Goal: Information Seeking & Learning: Learn about a topic

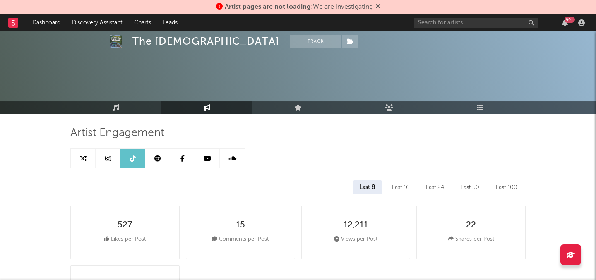
select select "1w"
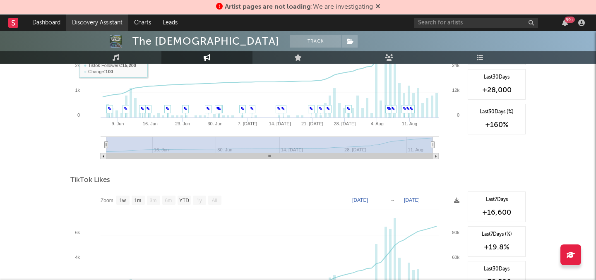
click at [112, 24] on link "Discovery Assistant" at bounding box center [97, 22] width 62 height 17
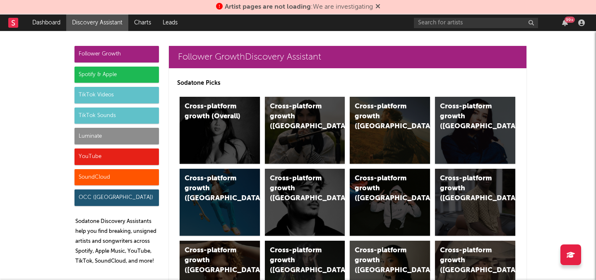
click at [134, 136] on div "Luminate" at bounding box center [116, 136] width 84 height 17
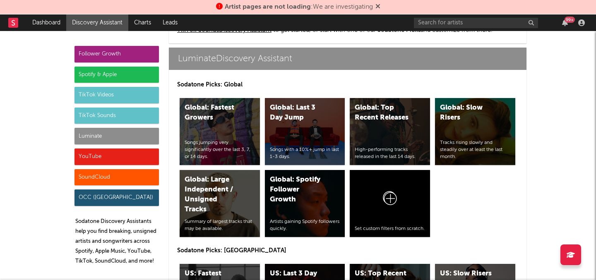
click at [121, 73] on div "Spotify & Apple" at bounding box center [116, 75] width 84 height 17
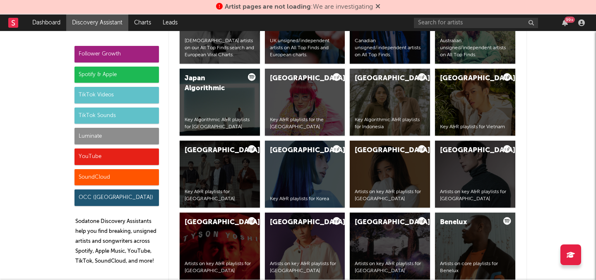
scroll to position [827, 0]
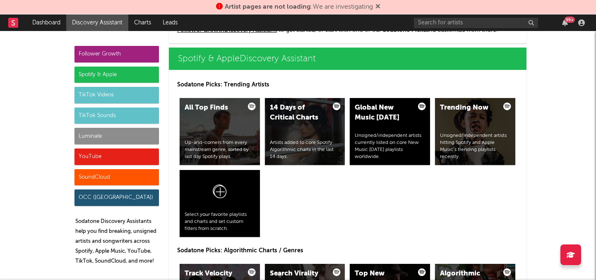
click at [155, 50] on div "Follower Growth" at bounding box center [116, 54] width 84 height 17
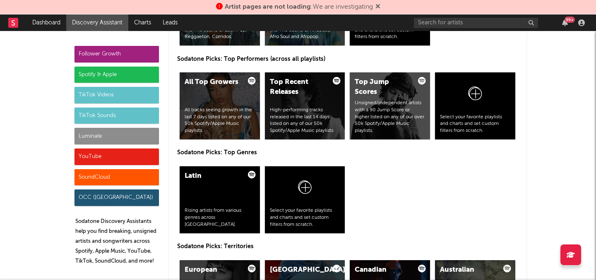
scroll to position [1259, 0]
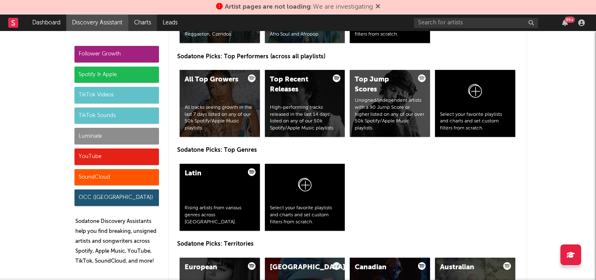
click at [137, 22] on link "Charts" at bounding box center [142, 22] width 29 height 17
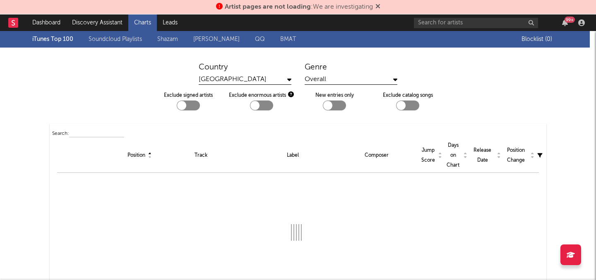
click at [178, 41] on link "Shazam" at bounding box center [167, 39] width 21 height 10
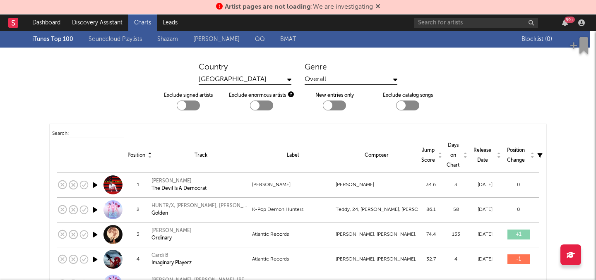
click at [543, 41] on span "Blocklist ( 0 )" at bounding box center [539, 39] width 36 height 6
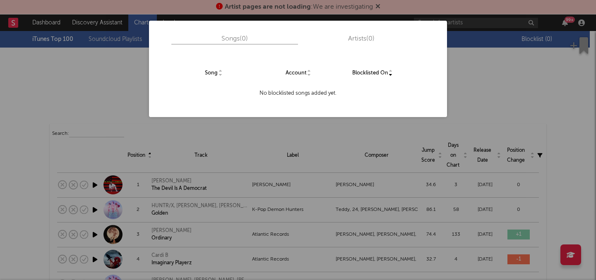
click at [436, 115] on div "Song Account Blocklisted On No blocklisted songs added yet." at bounding box center [298, 81] width 298 height 72
click at [491, 83] on div "Songs ( 0 ) Artists ( 0 ) Song Account Blocklisted On No blocklisted songs adde…" at bounding box center [298, 140] width 596 height 280
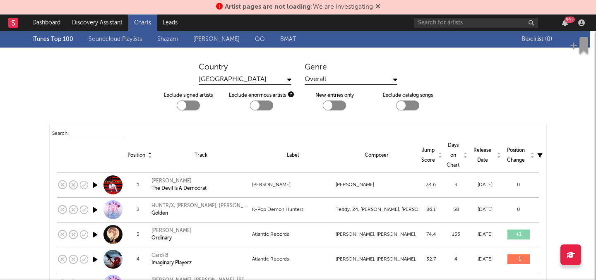
click at [171, 41] on link "Shazam" at bounding box center [167, 39] width 21 height 10
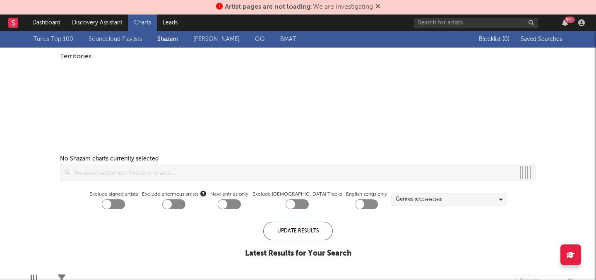
checkbox input "true"
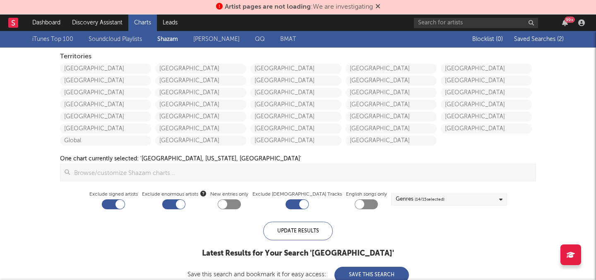
click at [545, 39] on span "Saved Searches ( 2 )" at bounding box center [539, 39] width 50 height 6
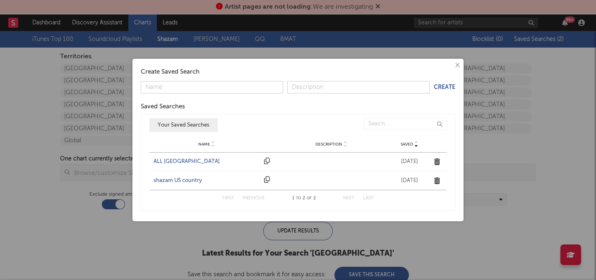
click at [190, 158] on div "ALL UNITED STATES" at bounding box center [206, 162] width 106 height 8
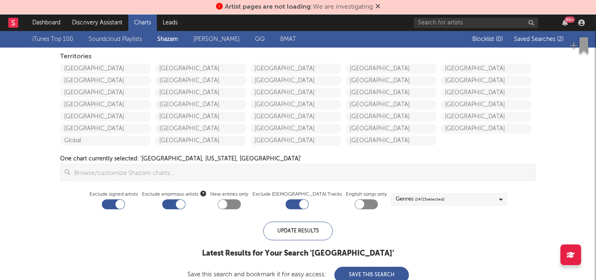
checkbox input "false"
checkbox input "true"
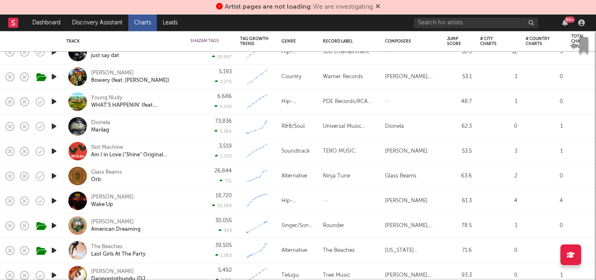
click at [142, 113] on div "Young Nudy WHAT'S HAPPENIN' (feat. Latto & Coupe)" at bounding box center [124, 101] width 116 height 24
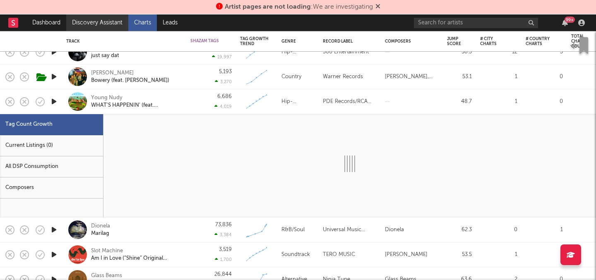
select select "1w"
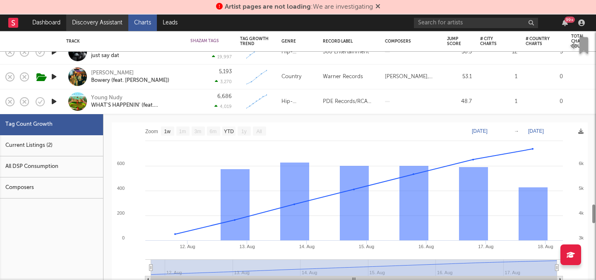
click at [116, 20] on link "Discovery Assistant" at bounding box center [97, 22] width 62 height 17
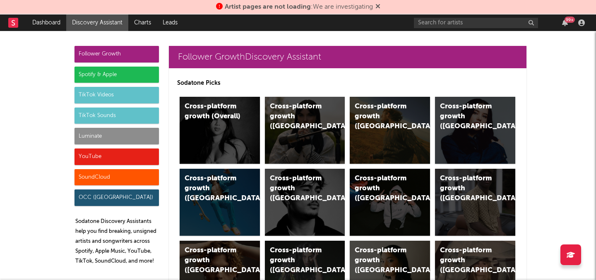
click at [102, 136] on div "Luminate" at bounding box center [116, 136] width 84 height 17
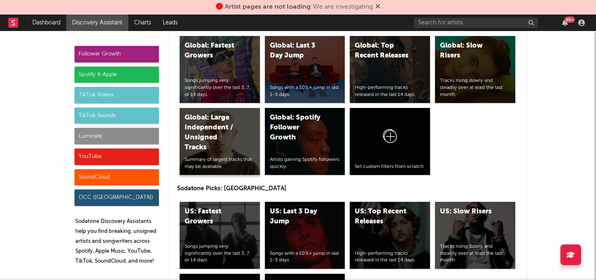
scroll to position [4042, 0]
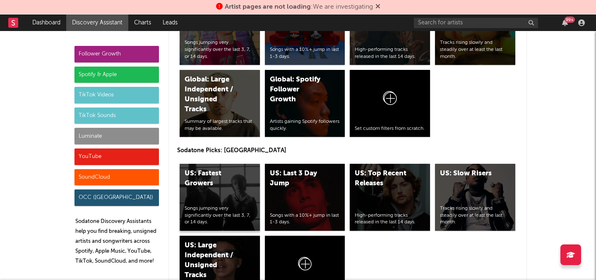
click at [223, 190] on div "US: Fastest Growers Songs jumping very significantly over the last 3, 7, or 14 …" at bounding box center [220, 197] width 80 height 67
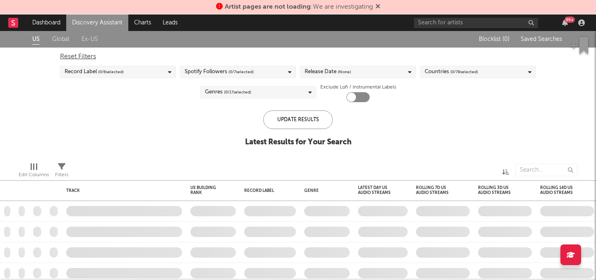
checkbox input "true"
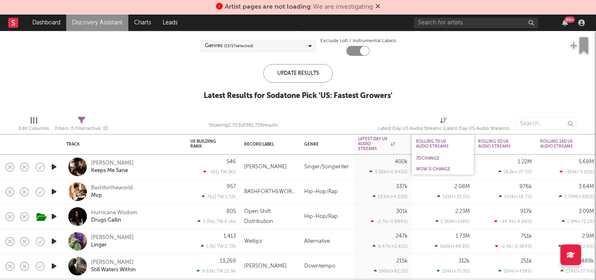
click at [438, 164] on div "WoW % Change" at bounding box center [443, 169] width 62 height 11
click at [437, 170] on div "WoW % Change" at bounding box center [436, 169] width 41 height 5
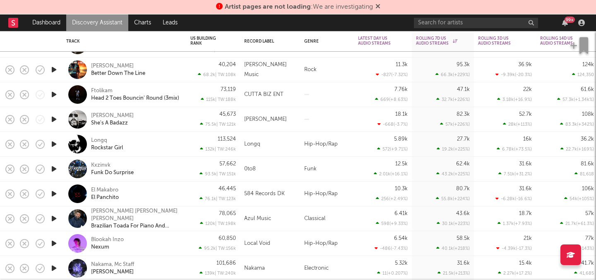
click at [113, 24] on link "Discovery Assistant" at bounding box center [97, 22] width 62 height 17
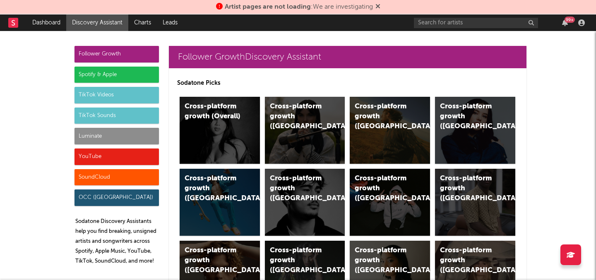
click at [127, 55] on div "Follower Growth" at bounding box center [116, 54] width 84 height 17
click at [133, 54] on div "Follower Growth" at bounding box center [116, 54] width 84 height 17
click at [419, 123] on div "Cross-platform growth (US)" at bounding box center [390, 130] width 80 height 67
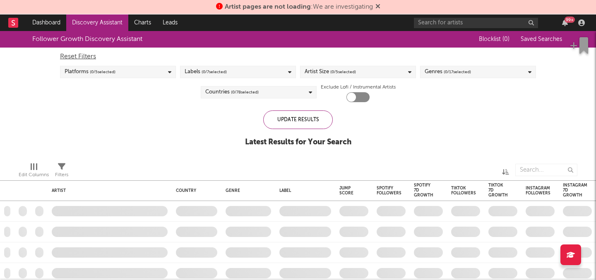
checkbox input "true"
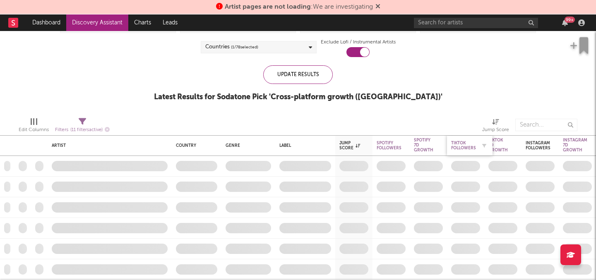
click at [463, 146] on div "Tiktok Followers" at bounding box center [463, 146] width 25 height 10
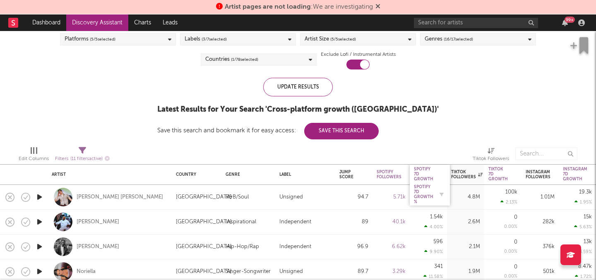
click at [419, 198] on div "Spotify 7D Growth %" at bounding box center [423, 195] width 19 height 20
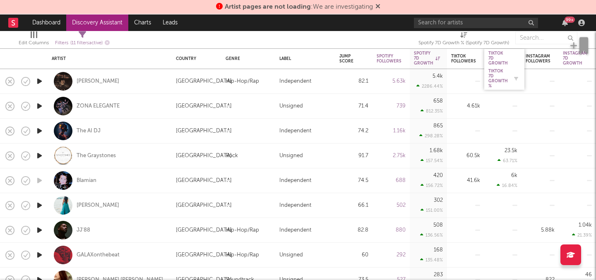
click at [503, 71] on div "Tiktok 7D Growth %" at bounding box center [497, 79] width 19 height 20
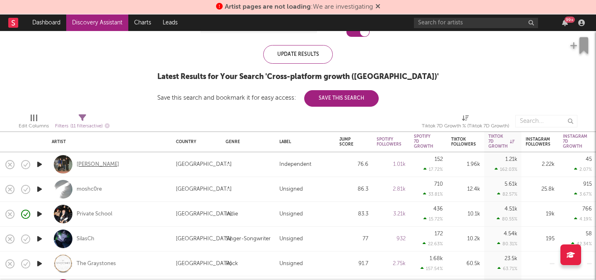
click at [84, 165] on div "Clifford" at bounding box center [98, 164] width 43 height 7
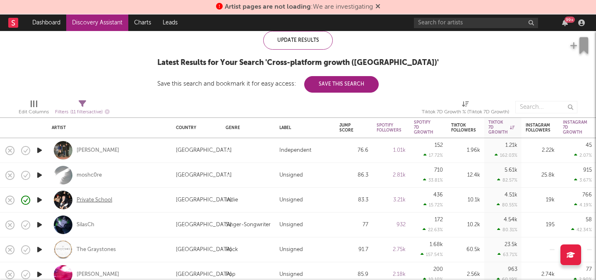
click at [106, 201] on div "Private School" at bounding box center [95, 200] width 36 height 7
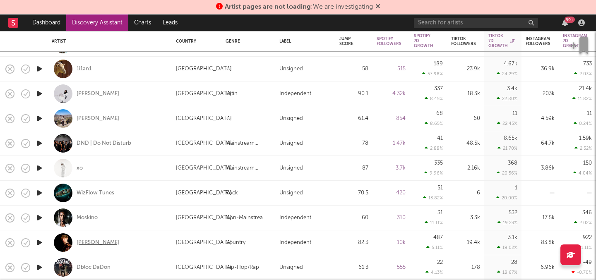
click at [98, 243] on div "Elias Alexander" at bounding box center [98, 242] width 43 height 7
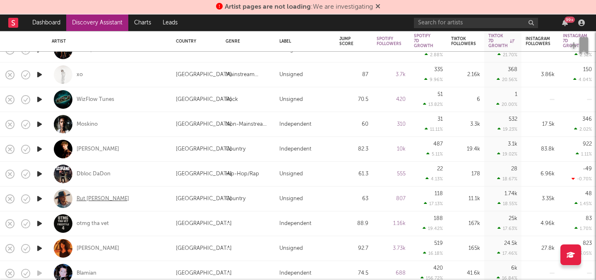
click at [88, 198] on div "Rut Spence" at bounding box center [103, 198] width 53 height 7
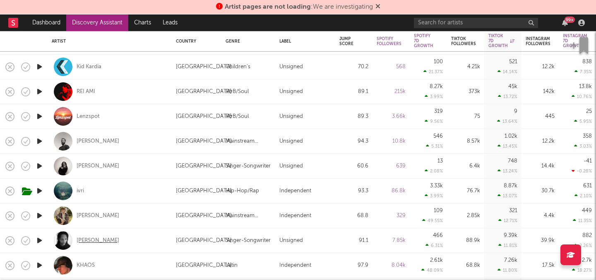
click at [104, 239] on div "Seth Witcher" at bounding box center [98, 240] width 43 height 7
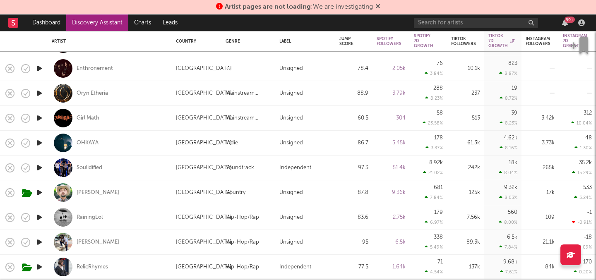
click at [568, 39] on button "button" at bounding box center [581, 45] width 30 height 25
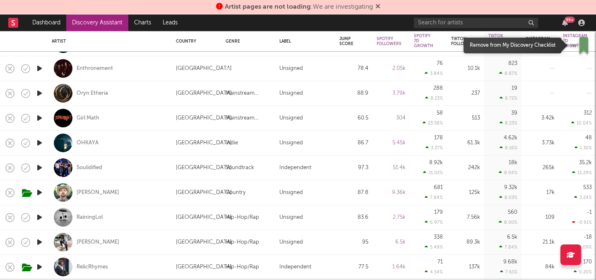
click at [575, 50] on span "button" at bounding box center [581, 45] width 22 height 17
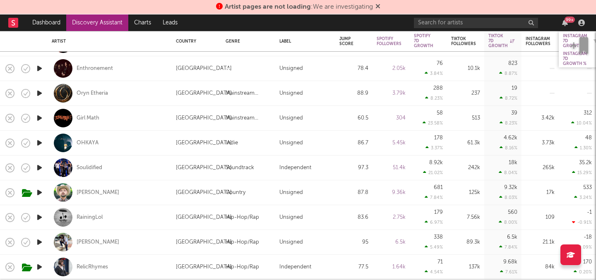
click at [565, 34] on div "Instagram 7D Growth" at bounding box center [575, 41] width 24 height 15
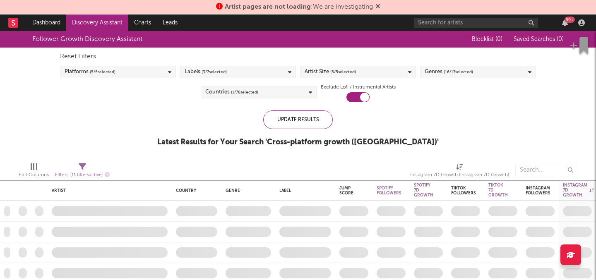
click at [535, 157] on div "Edit Columns Filters ( 11 filters active) Instagram 7D Growth (Instagram 7D Gro…" at bounding box center [298, 168] width 596 height 25
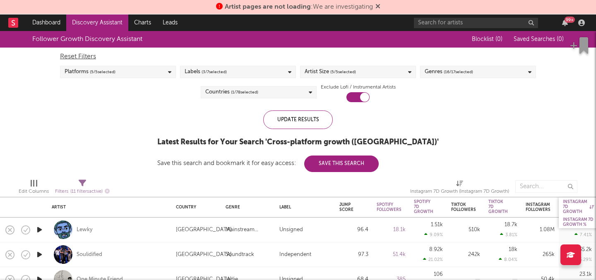
click at [576, 218] on div "Instagram 7D Growth %" at bounding box center [578, 222] width 31 height 10
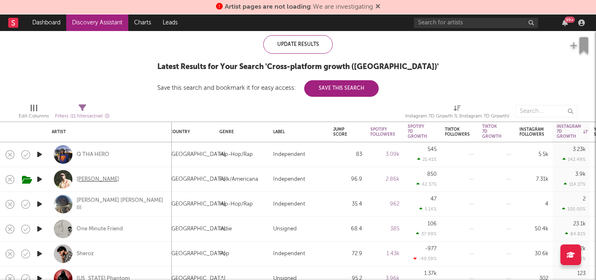
click at [81, 176] on div "William Toll" at bounding box center [98, 179] width 43 height 7
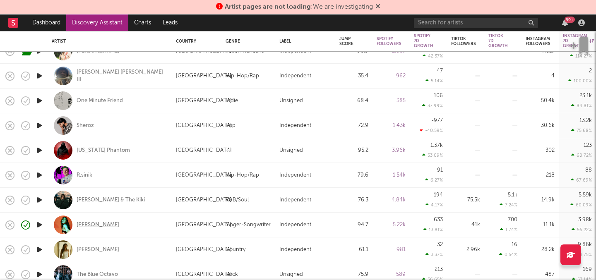
click at [95, 227] on div "[PERSON_NAME]" at bounding box center [98, 224] width 43 height 7
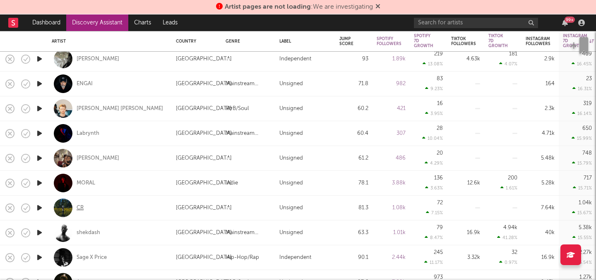
click at [80, 206] on div "CR" at bounding box center [80, 207] width 7 height 7
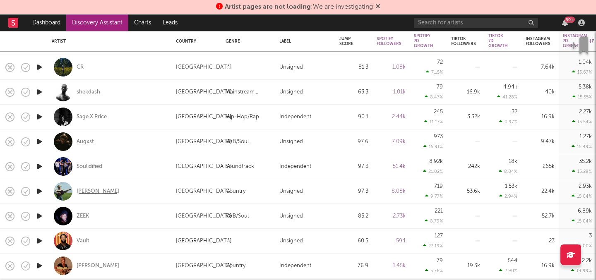
click at [97, 189] on div "Tyce Delk" at bounding box center [98, 191] width 43 height 7
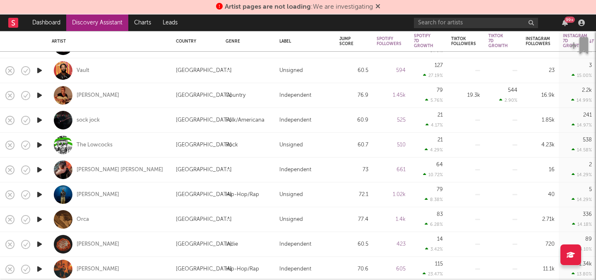
click at [115, 24] on link "Discovery Assistant" at bounding box center [97, 22] width 62 height 17
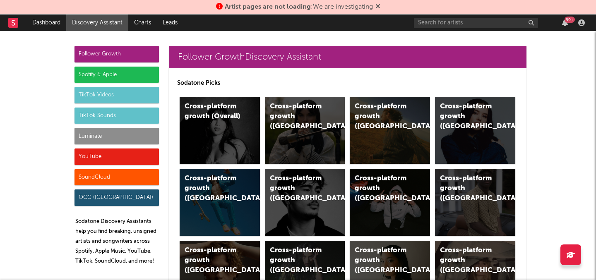
click at [117, 137] on div "Luminate" at bounding box center [116, 136] width 84 height 17
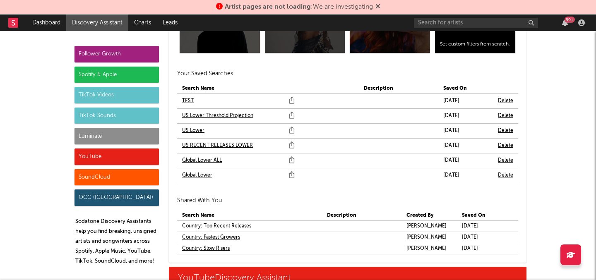
scroll to position [4913, 0]
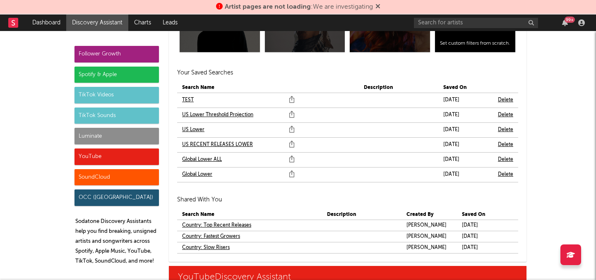
click at [197, 130] on link "US Lower" at bounding box center [193, 130] width 22 height 10
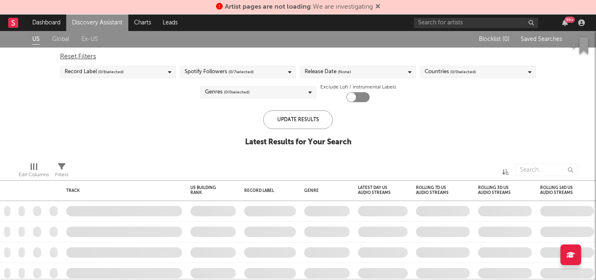
checkbox input "true"
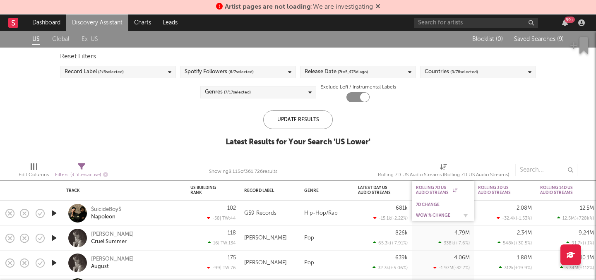
click at [424, 211] on div "WoW % Change" at bounding box center [443, 215] width 54 height 8
click at [279, 93] on div "Genres ( 7 / 17 selected)" at bounding box center [258, 92] width 116 height 12
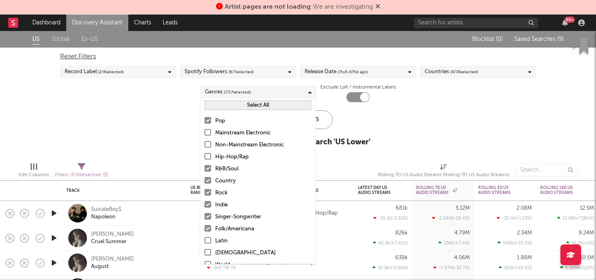
click at [231, 106] on button "Select All" at bounding box center [257, 106] width 107 height 10
click at [231, 106] on button "Deselect All" at bounding box center [257, 106] width 107 height 10
click at [206, 175] on div "Pop Mainstream Electronic Non-Mainstream Electronic Hip-Hop/Rap R&B/Soul Countr…" at bounding box center [257, 217] width 115 height 210
click at [209, 180] on div at bounding box center [207, 180] width 7 height 7
click at [204, 180] on input "Country" at bounding box center [204, 181] width 0 height 10
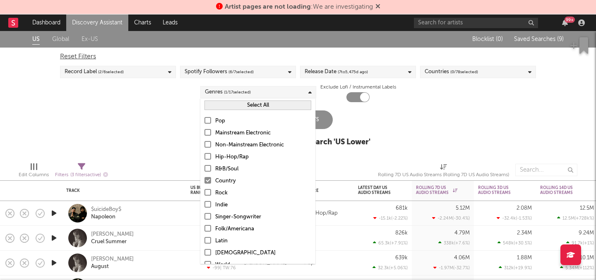
click at [323, 122] on div "Update Results" at bounding box center [298, 119] width 70 height 19
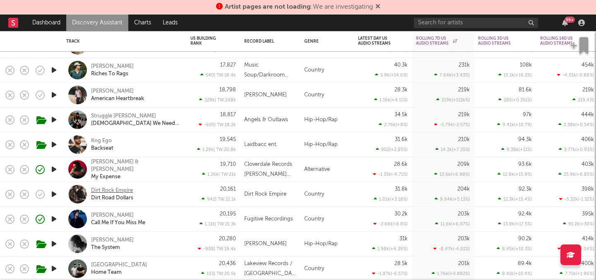
click at [129, 190] on div "Dirt Rock Empire" at bounding box center [112, 190] width 42 height 7
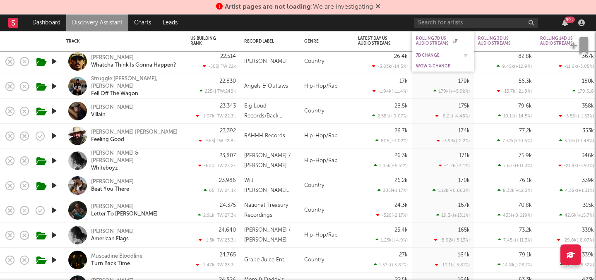
click at [426, 55] on div "7D Change" at bounding box center [436, 55] width 41 height 5
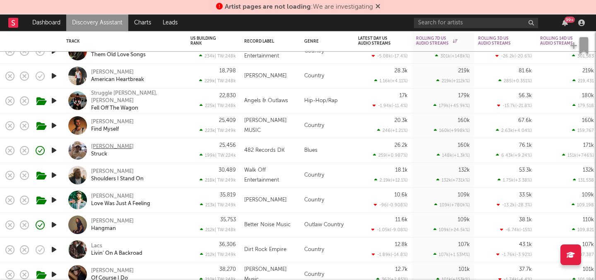
click at [118, 149] on div "Steven Rodriguez" at bounding box center [112, 146] width 43 height 7
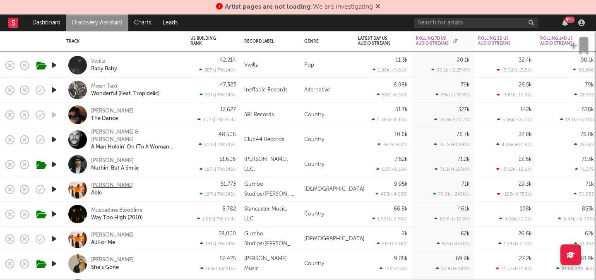
click at [114, 188] on div "Darrel Walls" at bounding box center [112, 185] width 43 height 7
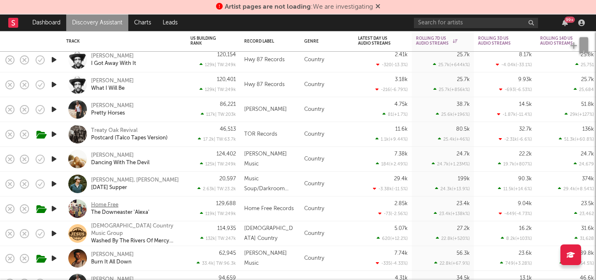
click at [111, 202] on div "Home Free" at bounding box center [104, 204] width 27 height 7
click at [104, 23] on link "Discovery Assistant" at bounding box center [97, 22] width 62 height 17
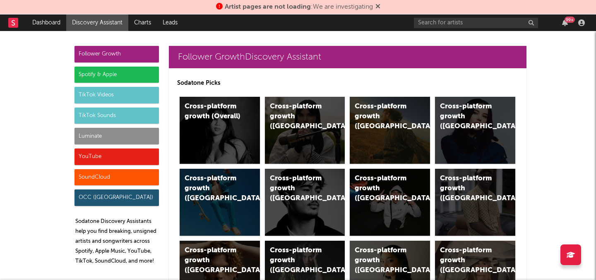
click at [110, 139] on div "Luminate" at bounding box center [116, 136] width 84 height 17
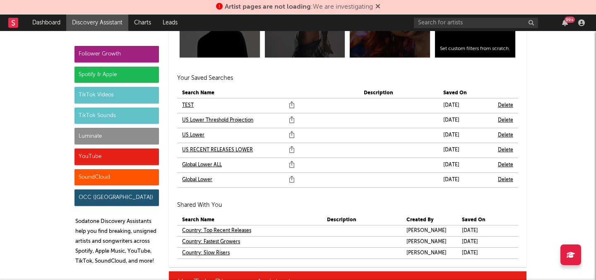
scroll to position [4914, 0]
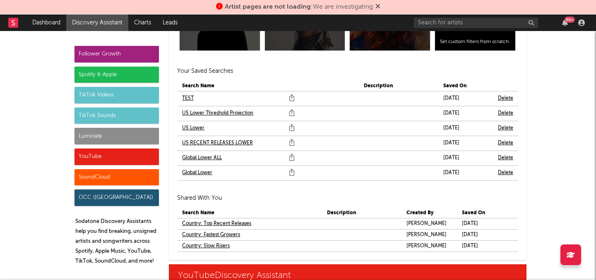
click at [206, 160] on link "Global Lower ALL" at bounding box center [202, 158] width 40 height 10
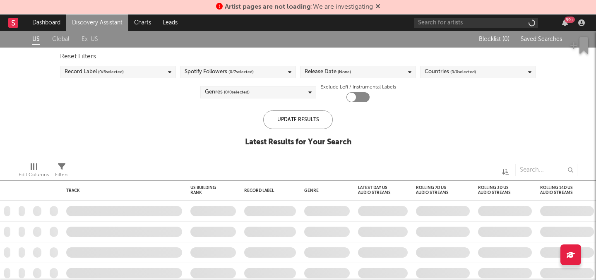
checkbox input "true"
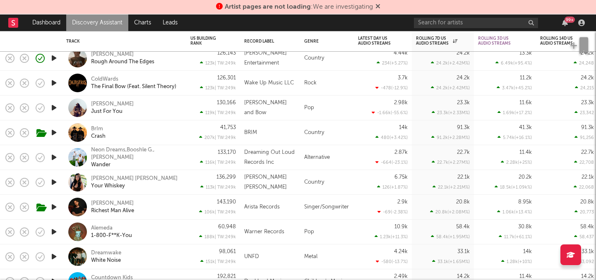
click at [103, 127] on div "BrIm Crash" at bounding box center [135, 132] width 89 height 15
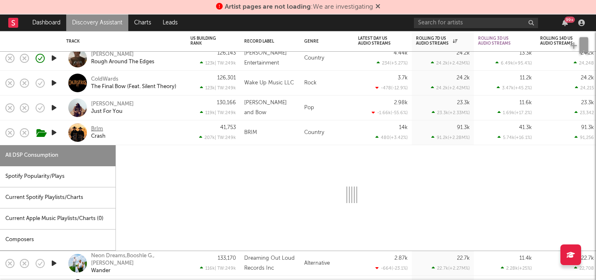
select select "1w"
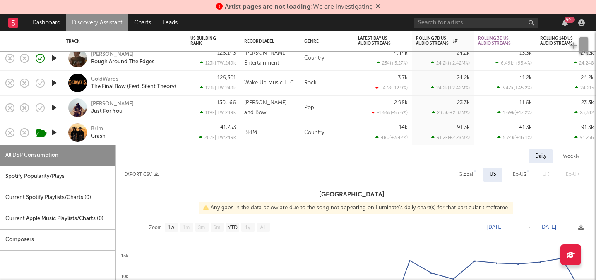
click at [98, 127] on div "BrIm" at bounding box center [97, 128] width 12 height 7
click at [94, 126] on div "BrIm" at bounding box center [97, 128] width 12 height 7
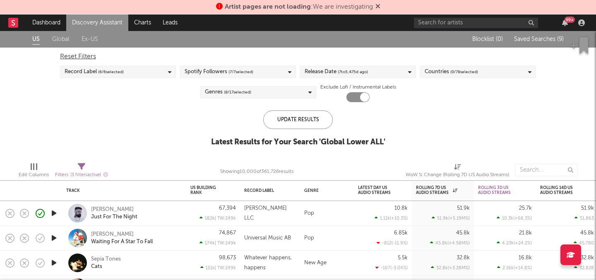
click at [326, 69] on div "Release Date ( 7 to 5,475 d ago)" at bounding box center [335, 72] width 63 height 10
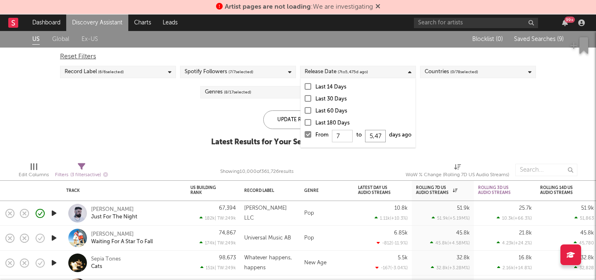
click at [381, 136] on input "5,475" at bounding box center [375, 136] width 21 height 12
click at [344, 137] on input "7" at bounding box center [342, 136] width 21 height 12
type input "14"
click at [290, 124] on div "Update Results" at bounding box center [298, 119] width 70 height 19
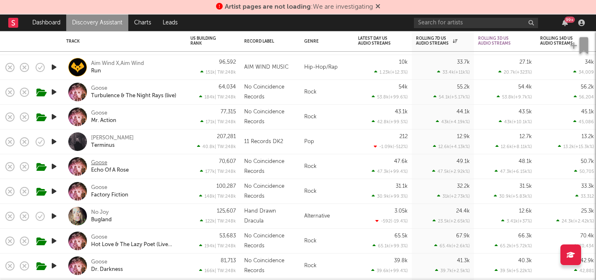
click at [103, 162] on div "Goose" at bounding box center [99, 162] width 16 height 7
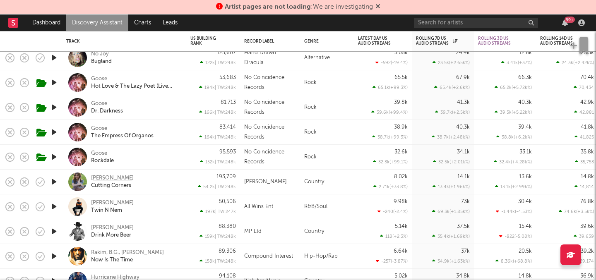
click at [125, 177] on div "Angelica Appelman" at bounding box center [112, 178] width 43 height 7
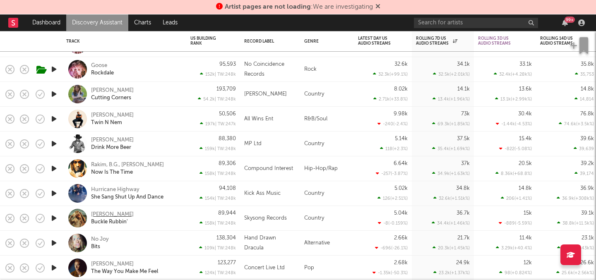
click at [123, 212] on div "Dan Davidson" at bounding box center [112, 214] width 43 height 7
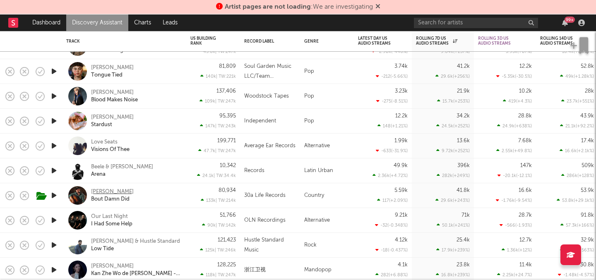
click at [123, 188] on div "Bradley Gaskin" at bounding box center [112, 191] width 43 height 7
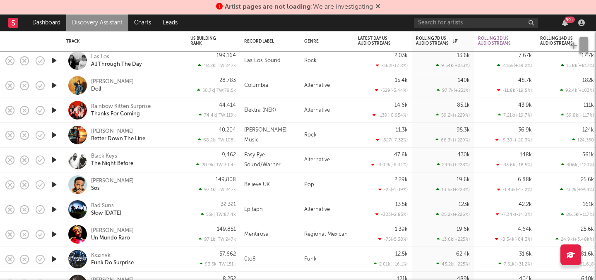
click at [254, 188] on div "Believe UK" at bounding box center [257, 185] width 26 height 10
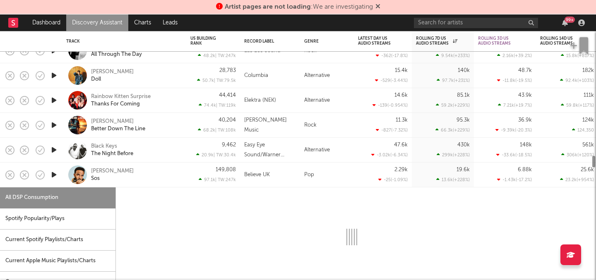
select select "6m"
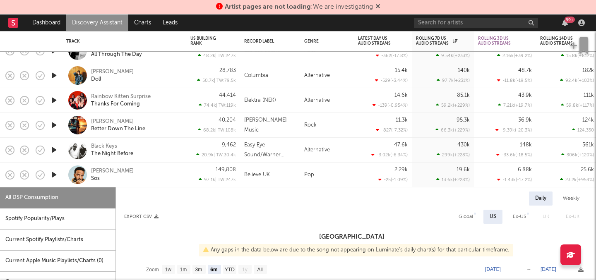
click at [256, 181] on div "Believe UK" at bounding box center [270, 175] width 60 height 25
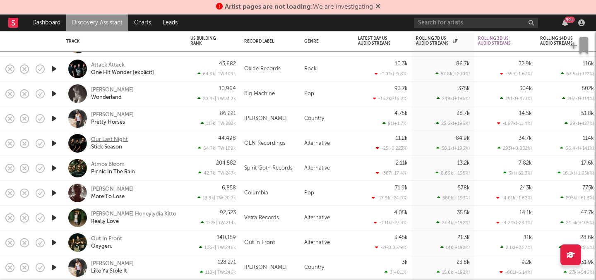
click at [94, 139] on div "Our Last Night" at bounding box center [109, 139] width 37 height 7
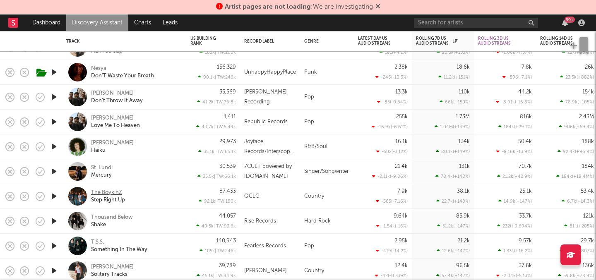
click at [113, 192] on div "The BoykinZ" at bounding box center [106, 192] width 31 height 7
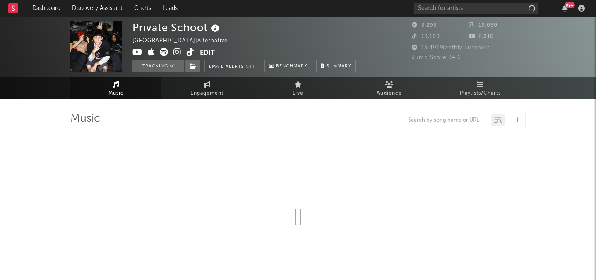
select select "1w"
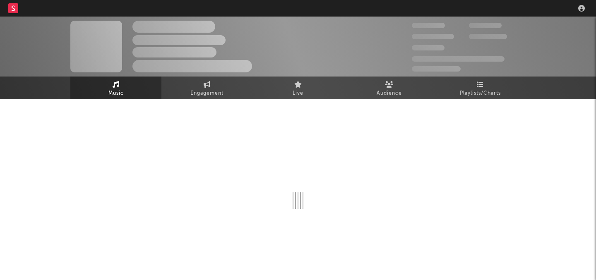
select select "6m"
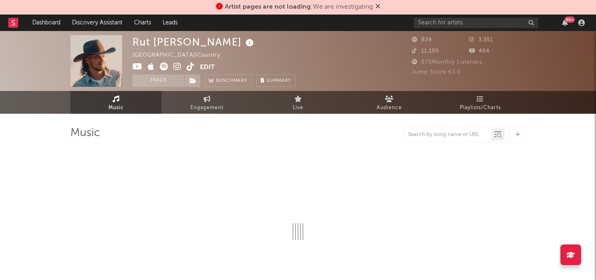
select select "1w"
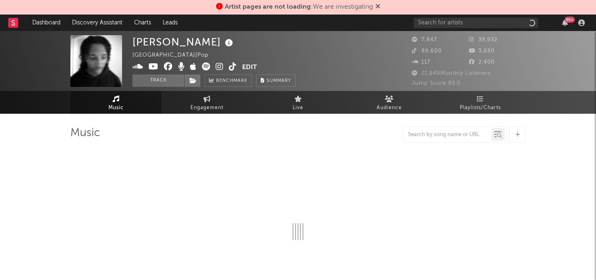
select select "1w"
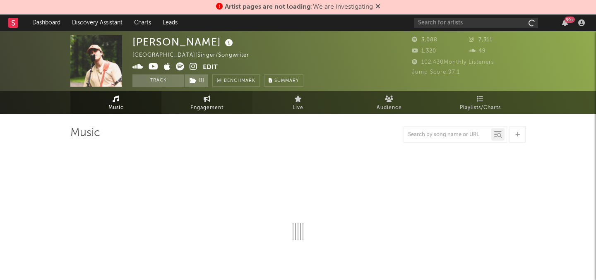
click at [211, 95] on link "Engagement" at bounding box center [206, 102] width 91 height 23
select select "1w"
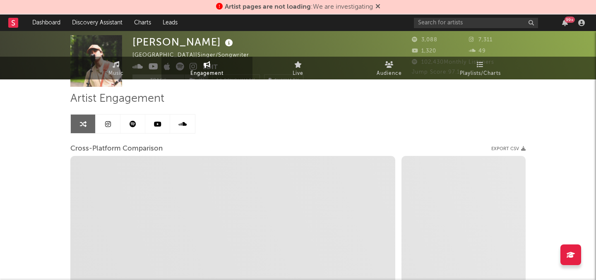
scroll to position [49, 0]
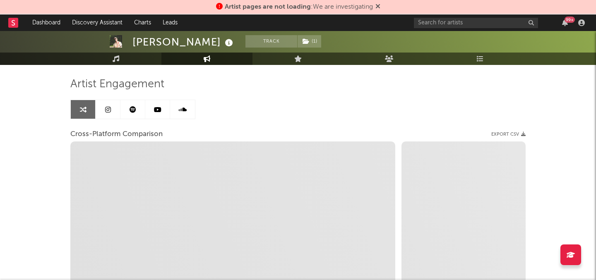
select select "1m"
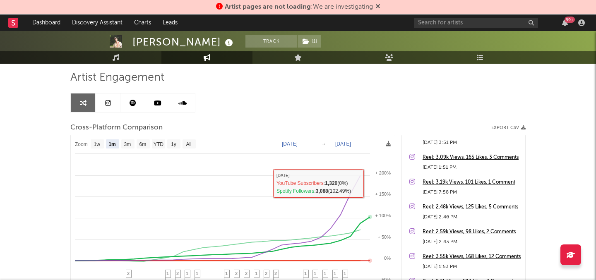
scroll to position [0, 0]
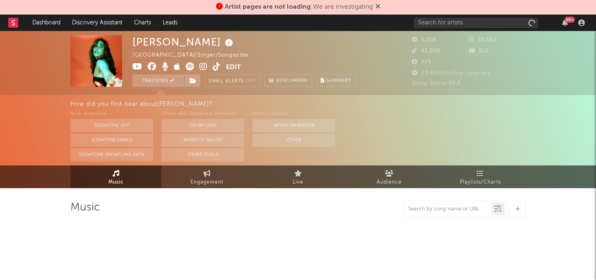
select select "1w"
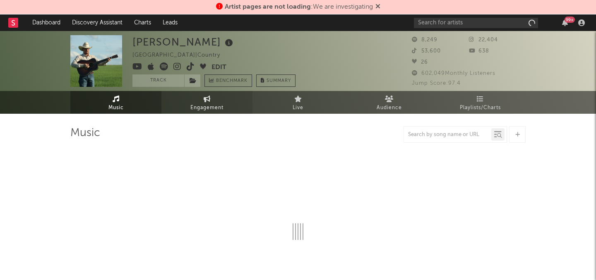
click at [201, 92] on link "Engagement" at bounding box center [206, 102] width 91 height 23
select select "1w"
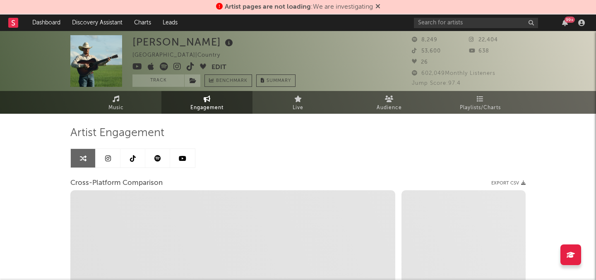
select select "1m"
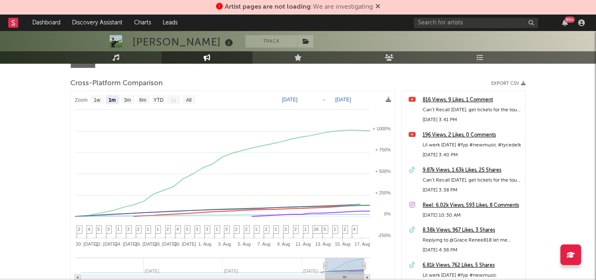
scroll to position [104, 0]
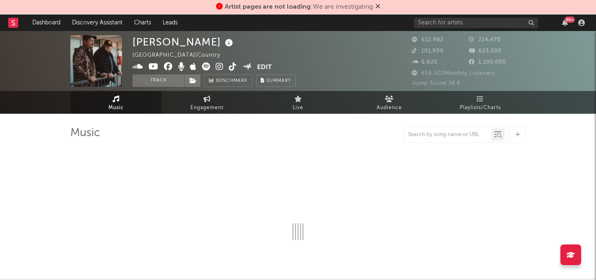
select select "6m"
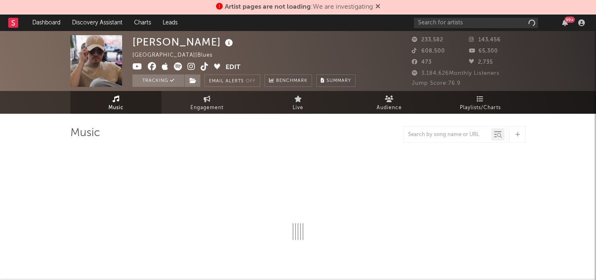
select select "6m"
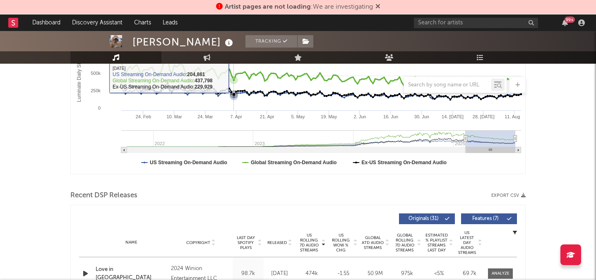
scroll to position [209, 0]
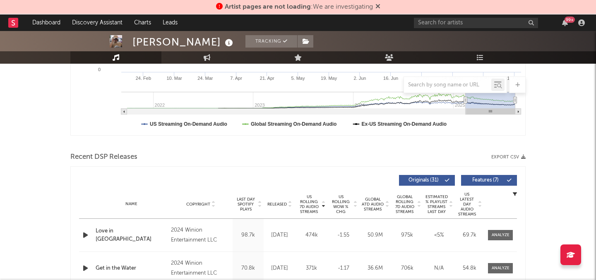
click at [282, 205] on span "Released" at bounding box center [276, 204] width 19 height 5
click at [250, 204] on span "Last Day Spotify Plays" at bounding box center [246, 204] width 22 height 15
click at [283, 204] on span "Released" at bounding box center [276, 204] width 19 height 5
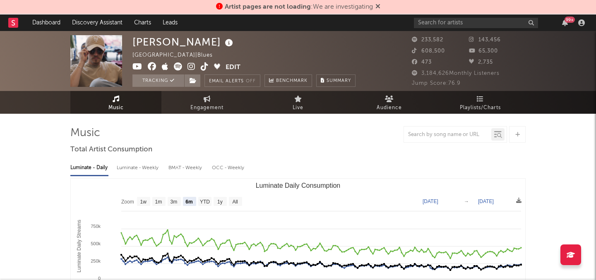
click at [205, 109] on span "Engagement" at bounding box center [206, 108] width 33 height 10
select select "1w"
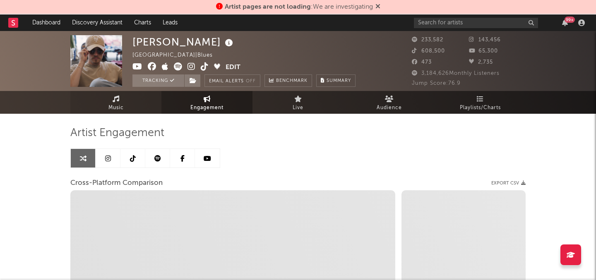
click at [126, 113] on link "Music" at bounding box center [115, 102] width 91 height 23
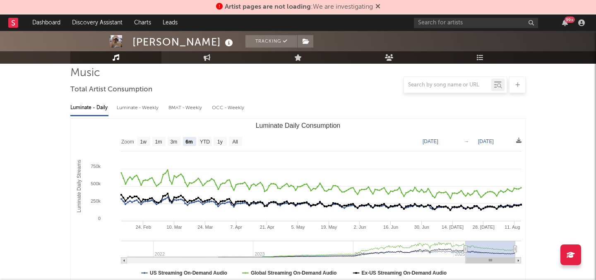
scroll to position [59, 0]
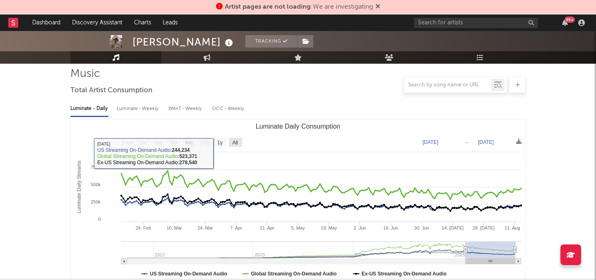
click at [238, 138] on rect "Luminate Daily Consumption" at bounding box center [235, 142] width 13 height 9
select select "All"
type input "2021-09-27"
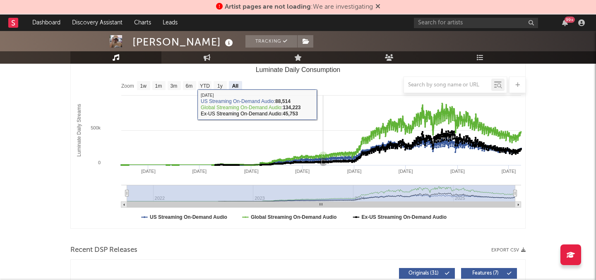
scroll to position [203, 0]
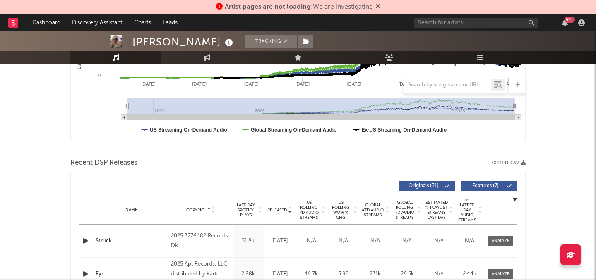
click at [270, 209] on span "Released" at bounding box center [276, 210] width 19 height 5
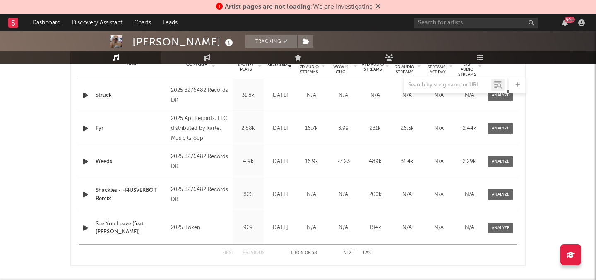
scroll to position [326, 0]
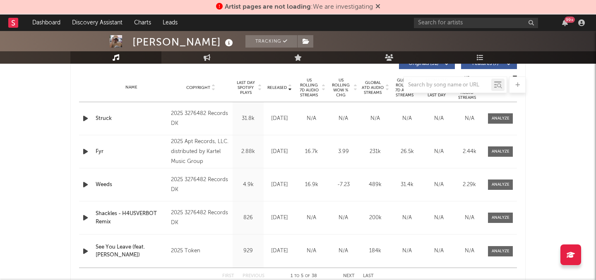
click at [245, 92] on div at bounding box center [297, 85] width 455 height 17
click at [247, 90] on div at bounding box center [297, 85] width 455 height 17
click at [247, 92] on div at bounding box center [297, 85] width 455 height 17
click at [248, 92] on div at bounding box center [297, 85] width 455 height 17
click at [248, 95] on div "Name Copyright Label Album Names Composer Names 7 Day Spotify Plays Last Day Sp…" at bounding box center [298, 87] width 438 height 29
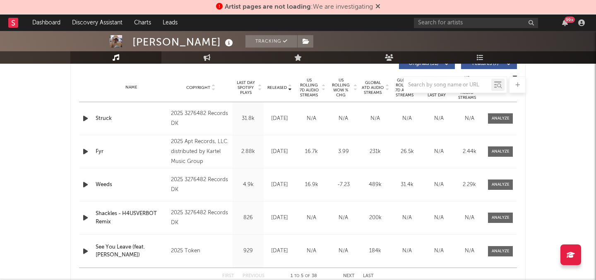
click at [248, 93] on span "Last Day Spotify Plays" at bounding box center [246, 87] width 22 height 15
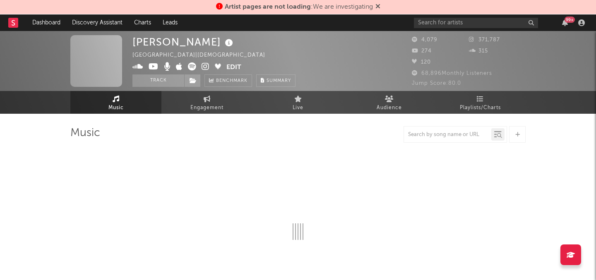
select select "1w"
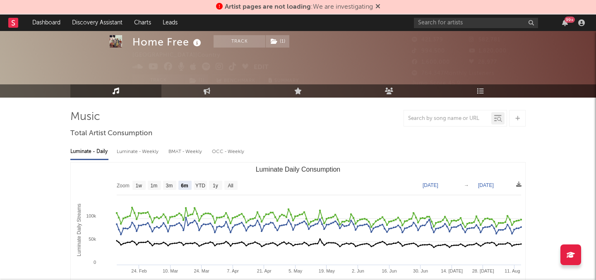
scroll to position [24, 0]
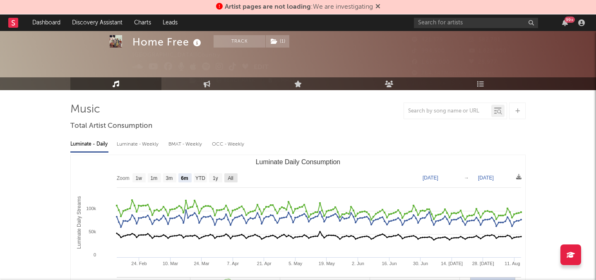
click at [229, 178] on text "All" at bounding box center [230, 178] width 5 height 6
select select "All"
type input "2021-03-31"
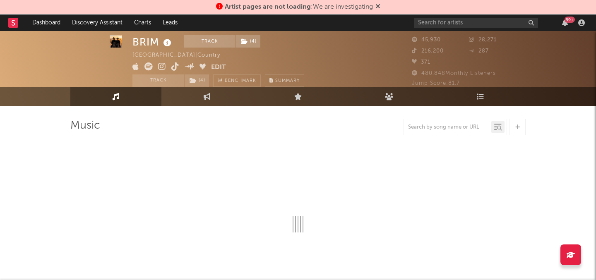
select select "6m"
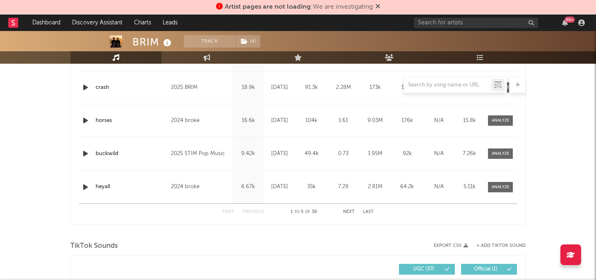
scroll to position [283, 0]
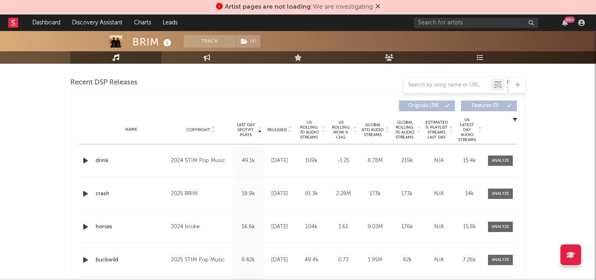
click at [342, 130] on span "US Rolling WoW % Chg" at bounding box center [340, 130] width 23 height 20
click at [509, 164] on span at bounding box center [500, 161] width 25 height 10
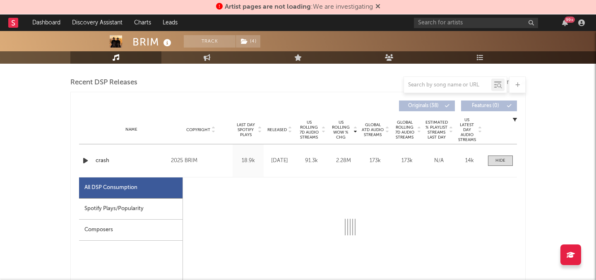
select select "1w"
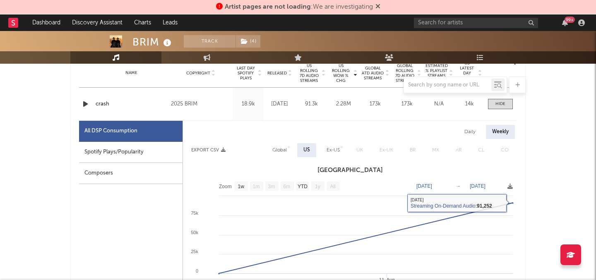
scroll to position [338, 0]
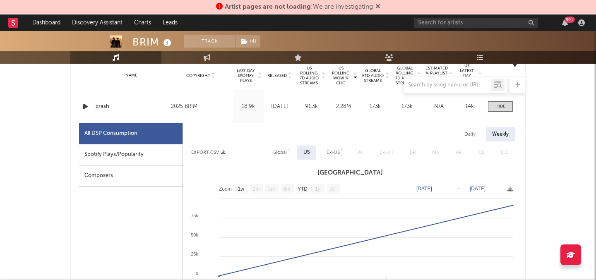
click at [282, 146] on div "Global" at bounding box center [279, 153] width 27 height 14
select select "1w"
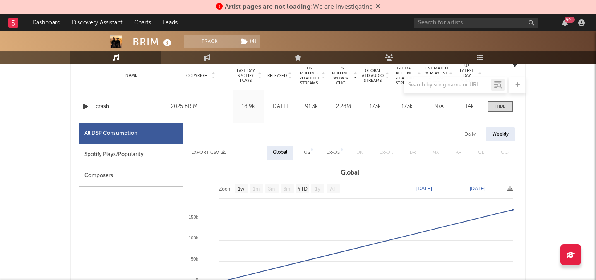
click at [464, 129] on div "Daily" at bounding box center [470, 134] width 24 height 14
select select "1w"
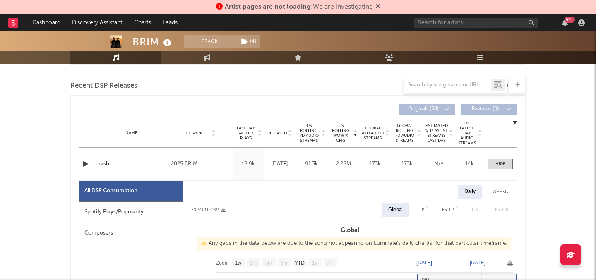
scroll to position [222, 0]
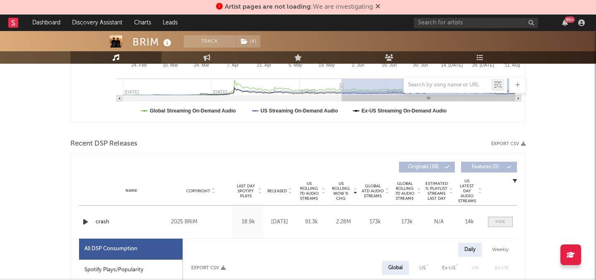
click at [505, 224] on span at bounding box center [500, 222] width 25 height 10
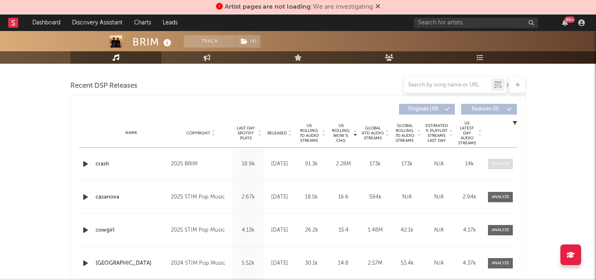
scroll to position [309, 0]
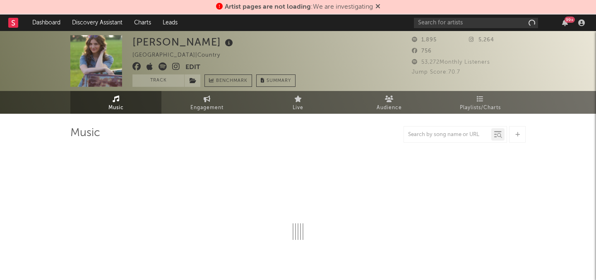
select select "6m"
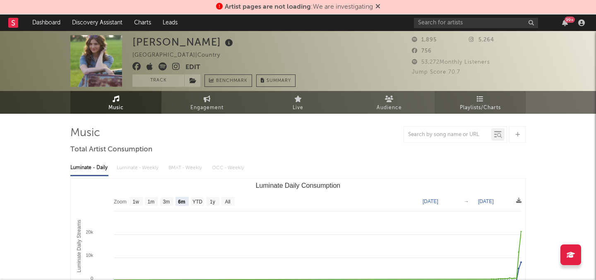
click at [489, 104] on span "Playlists/Charts" at bounding box center [480, 108] width 41 height 10
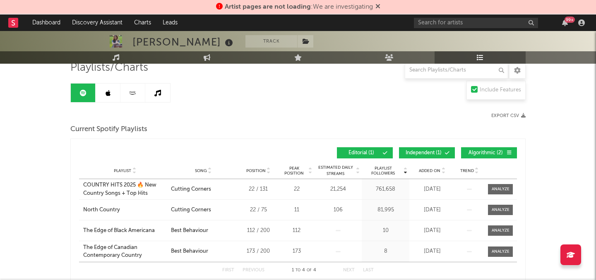
scroll to position [79, 0]
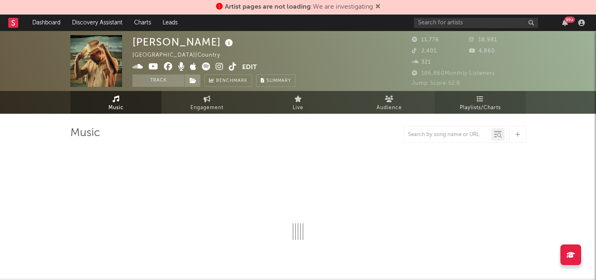
select select "6m"
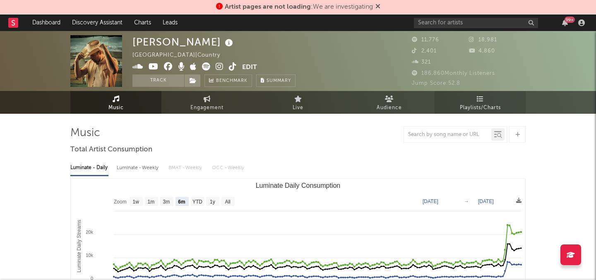
click at [479, 96] on icon at bounding box center [480, 99] width 7 height 7
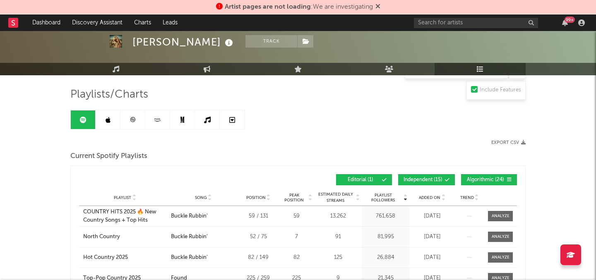
scroll to position [84, 0]
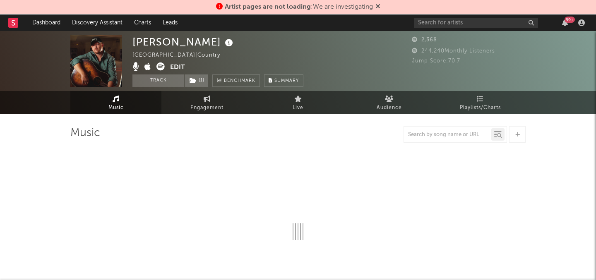
select select "6m"
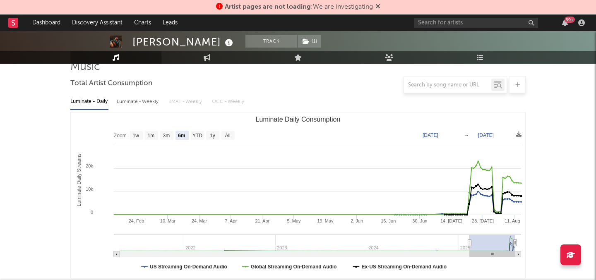
scroll to position [67, 0]
click at [486, 61] on link "Playlists/Charts" at bounding box center [479, 57] width 91 height 12
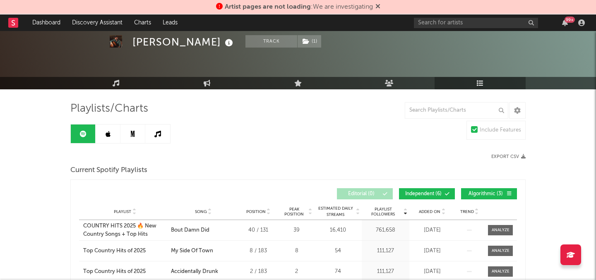
scroll to position [35, 0]
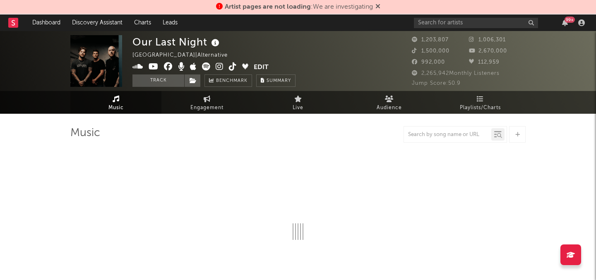
select select "6m"
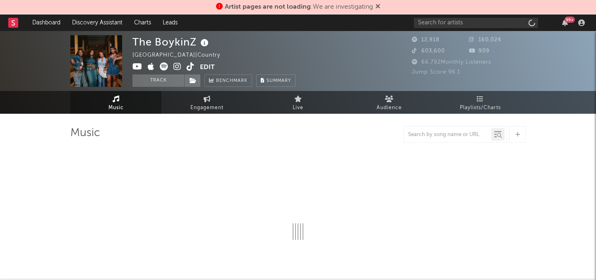
select select "6m"
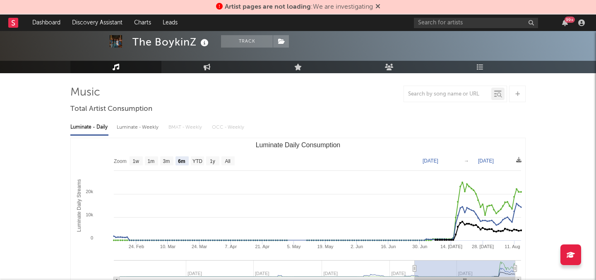
scroll to position [50, 0]
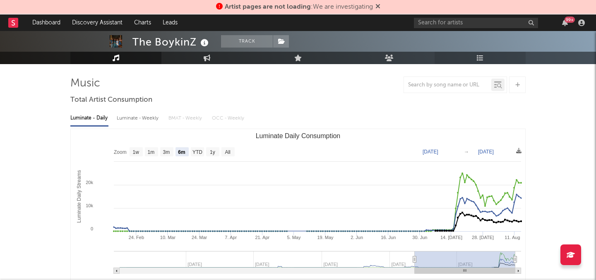
click at [472, 58] on link "Playlists/Charts" at bounding box center [479, 58] width 91 height 12
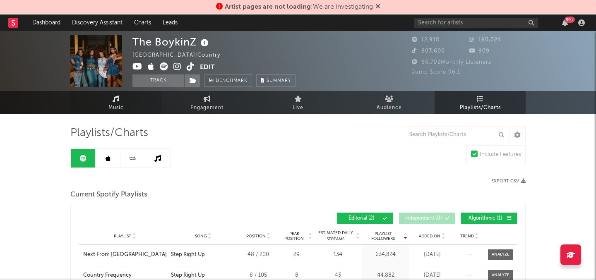
click at [120, 100] on link "Music" at bounding box center [115, 102] width 91 height 23
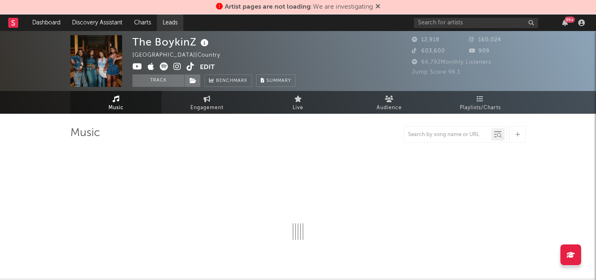
select select "6m"
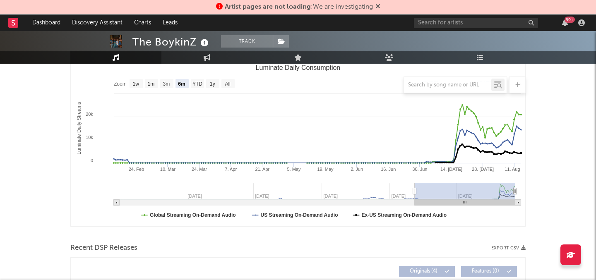
scroll to position [261, 0]
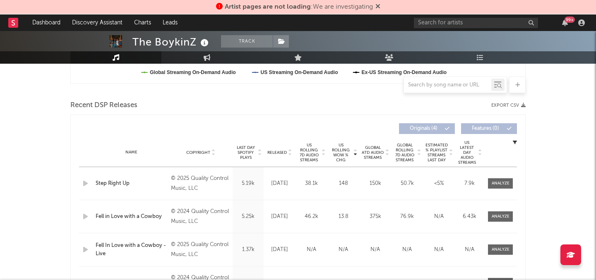
click at [273, 152] on span "Released" at bounding box center [276, 152] width 19 height 5
click at [316, 149] on span "US Rolling 7D Audio Streams" at bounding box center [308, 153] width 23 height 20
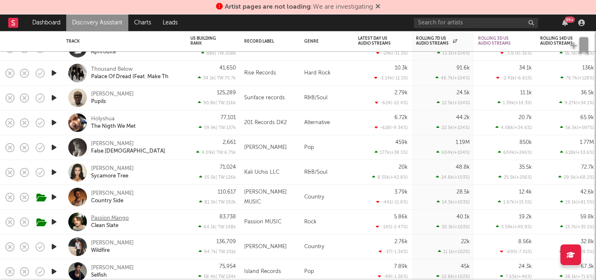
click at [128, 217] on div "Passion Mango" at bounding box center [110, 218] width 38 height 7
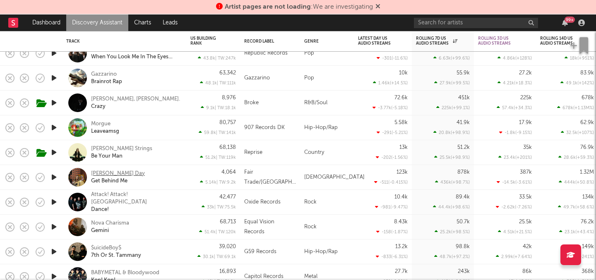
click at [104, 173] on div "Emerson Day" at bounding box center [118, 173] width 54 height 7
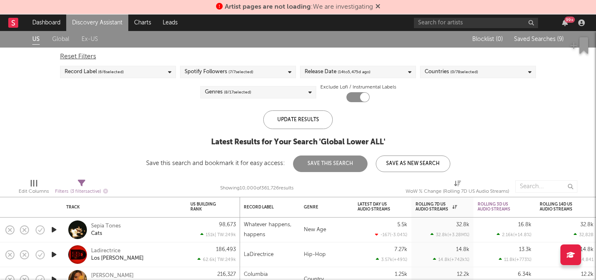
click at [350, 75] on span "( 14 to 5,475 d ago)" at bounding box center [354, 72] width 33 height 10
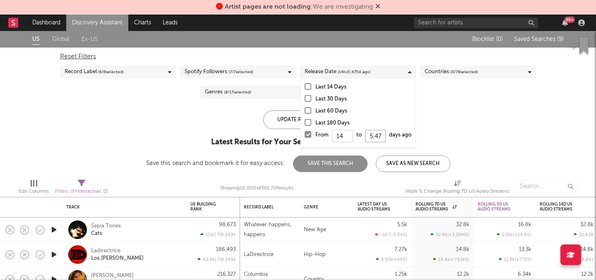
drag, startPoint x: 382, startPoint y: 137, endPoint x: 361, endPoint y: 137, distance: 20.7
click at [361, 137] on div "From 14 to 5,475 days ago" at bounding box center [363, 136] width 96 height 13
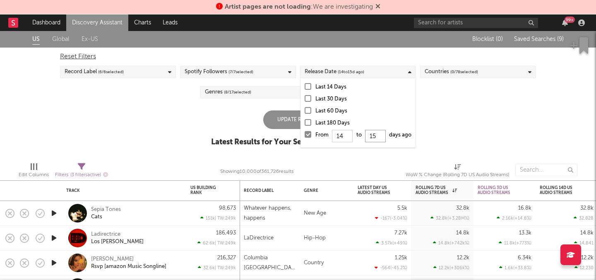
type input "5"
click at [370, 137] on input "5" at bounding box center [375, 136] width 21 height 12
click at [377, 137] on input "5" at bounding box center [375, 136] width 21 height 12
type input "365"
click at [280, 127] on div "Update Results" at bounding box center [298, 119] width 70 height 19
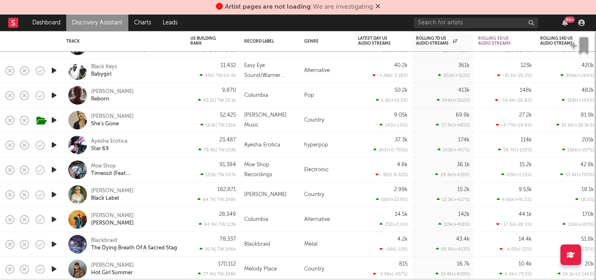
click at [113, 186] on div "Clay Cormier Black Label" at bounding box center [124, 194] width 116 height 24
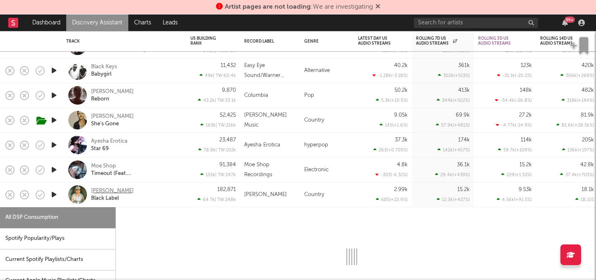
click at [112, 192] on div "Clay Cormier" at bounding box center [112, 190] width 43 height 7
select select "1w"
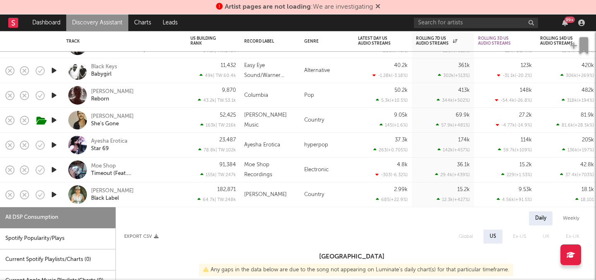
click at [158, 192] on div "Clay Cormier Black Label" at bounding box center [135, 194] width 89 height 15
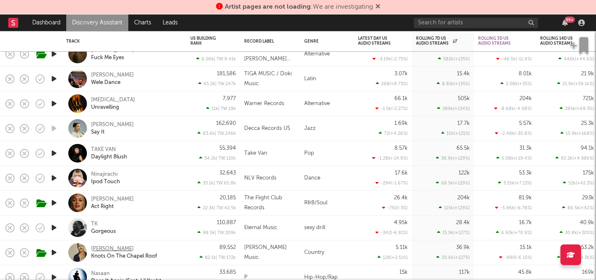
click at [111, 247] on div "Jeddy Knox" at bounding box center [112, 248] width 43 height 7
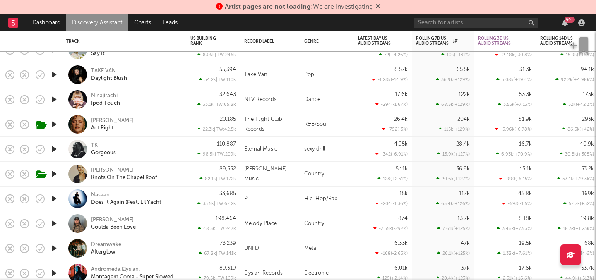
click at [113, 216] on div "Braden Hull" at bounding box center [112, 219] width 43 height 7
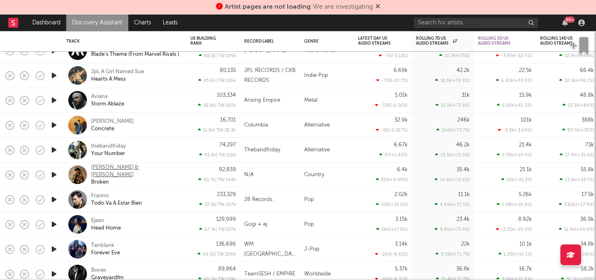
click at [151, 172] on div "Clayton Shay & Brenna Bone" at bounding box center [135, 171] width 89 height 15
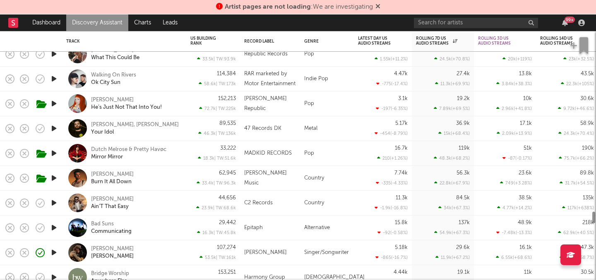
click at [338, 149] on div "Pop" at bounding box center [327, 153] width 54 height 25
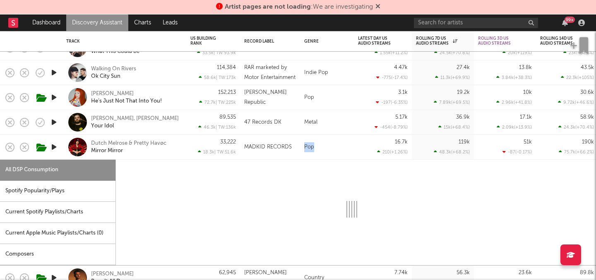
select select "1w"
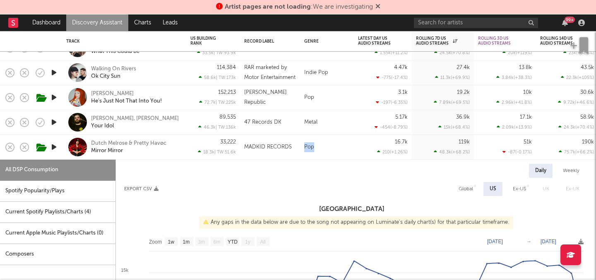
click at [338, 149] on div "Pop" at bounding box center [327, 147] width 54 height 25
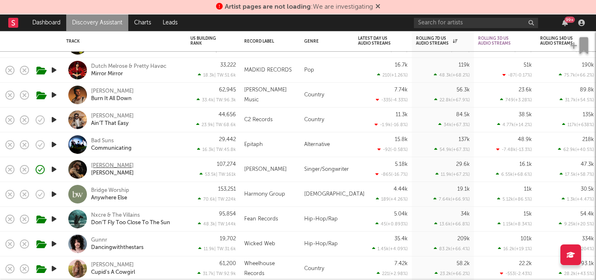
click at [123, 165] on div "Colton Bowlin" at bounding box center [112, 165] width 43 height 7
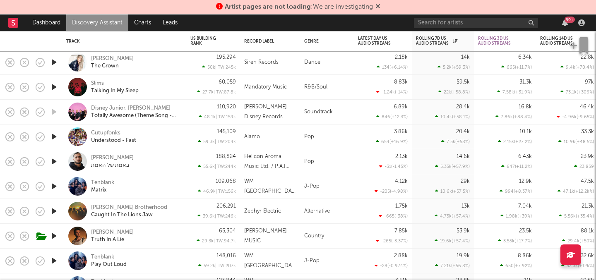
click at [299, 157] on div "Helicon Aroma Music Ltd. / P.A.I Ltd." at bounding box center [270, 161] width 60 height 25
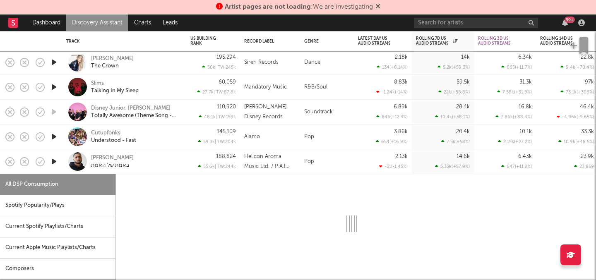
select select "1w"
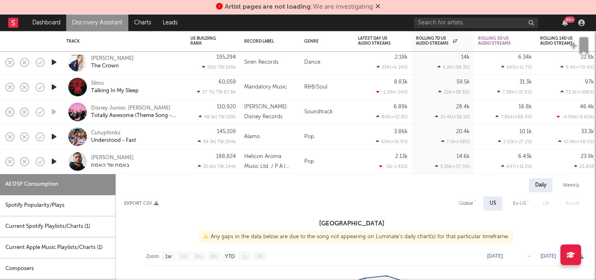
click at [302, 161] on div "Pop" at bounding box center [327, 161] width 54 height 25
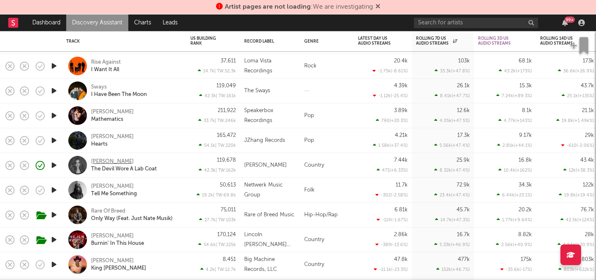
click at [103, 159] on div "Mary Kutter" at bounding box center [112, 161] width 43 height 7
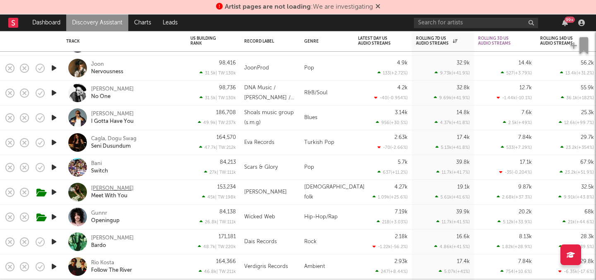
click at [107, 187] on div "Grace Runkle" at bounding box center [112, 188] width 43 height 7
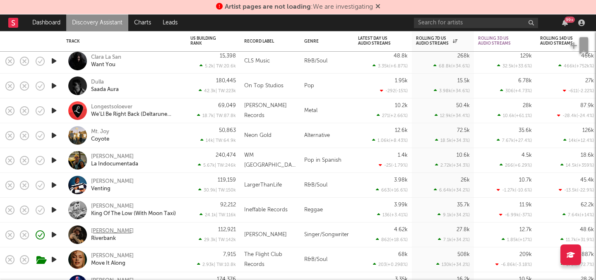
click at [124, 231] on div "Colton Bowlin" at bounding box center [112, 231] width 43 height 7
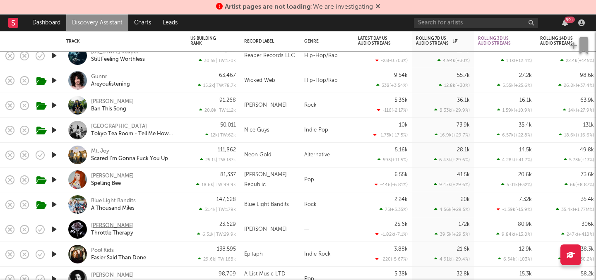
click at [108, 223] on div "Ruby Darkrose" at bounding box center [112, 225] width 43 height 7
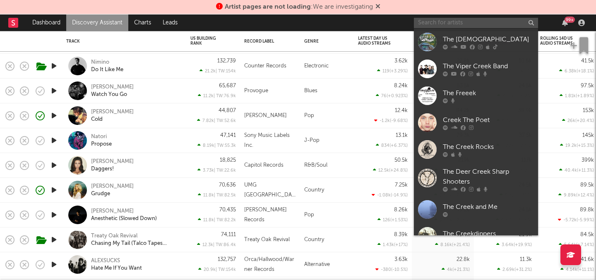
click at [484, 27] on input "text" at bounding box center [476, 23] width 124 height 10
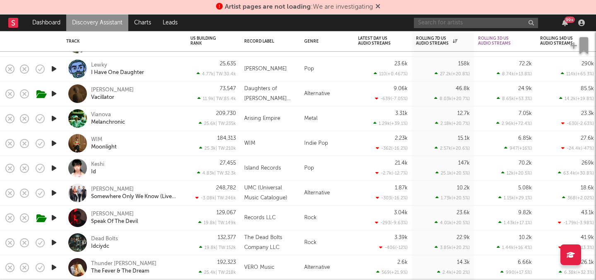
click at [426, 22] on input "text" at bounding box center [476, 23] width 124 height 10
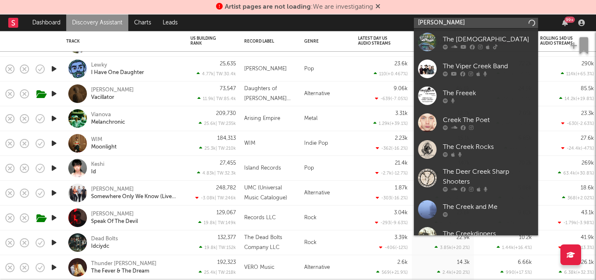
type input "sam bar"
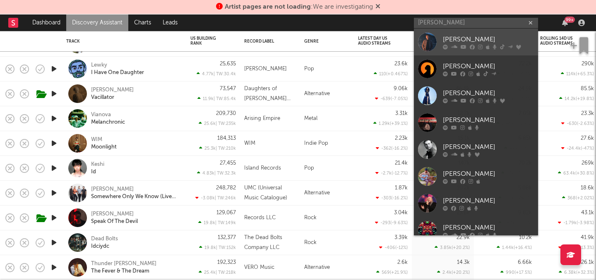
click at [447, 35] on div "Sam Barber" at bounding box center [488, 39] width 91 height 10
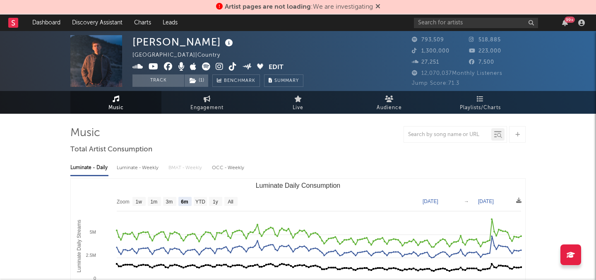
select select "6m"
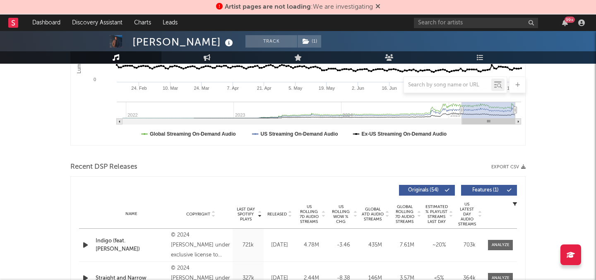
scroll to position [218, 0]
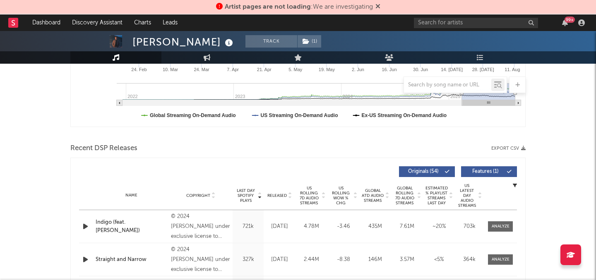
click at [306, 196] on span "US Rolling 7D Audio Streams" at bounding box center [308, 196] width 23 height 20
click at [275, 194] on span "Released" at bounding box center [276, 195] width 19 height 5
click at [253, 189] on span "Last Day Spotify Plays" at bounding box center [246, 195] width 22 height 15
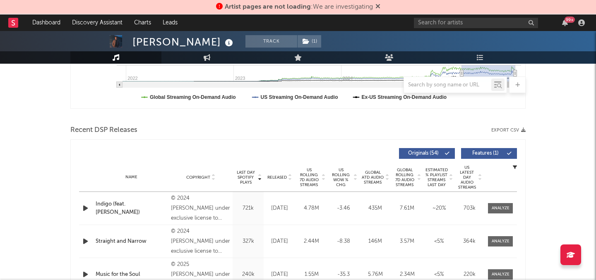
scroll to position [237, 0]
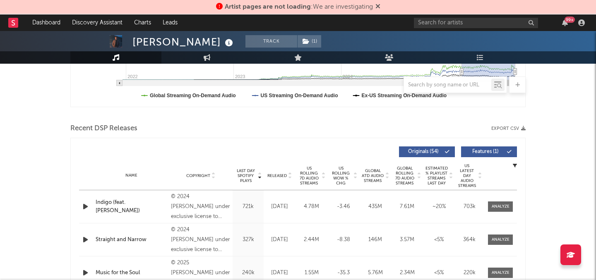
click at [282, 175] on span "Released" at bounding box center [276, 175] width 19 height 5
click at [283, 175] on span "Released" at bounding box center [276, 175] width 19 height 5
click at [501, 205] on div at bounding box center [500, 207] width 18 height 6
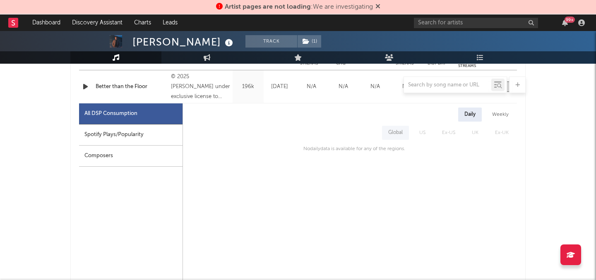
scroll to position [360, 0]
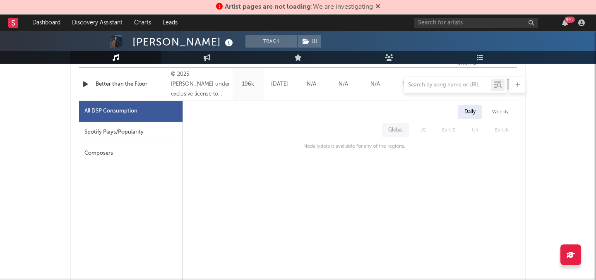
click at [140, 131] on div "Spotify Plays/Popularity" at bounding box center [130, 132] width 103 height 21
select select "1w"
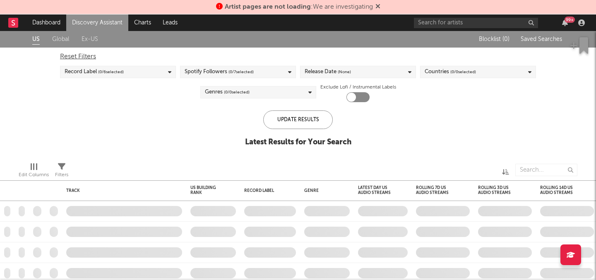
checkbox input "true"
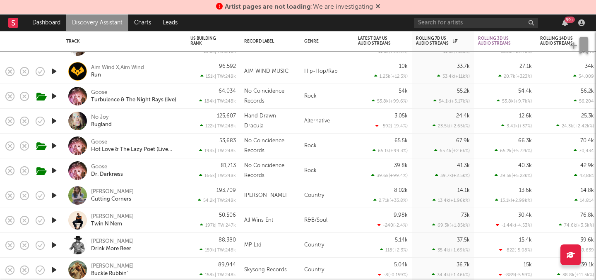
click at [109, 20] on link "Discovery Assistant" at bounding box center [97, 22] width 62 height 17
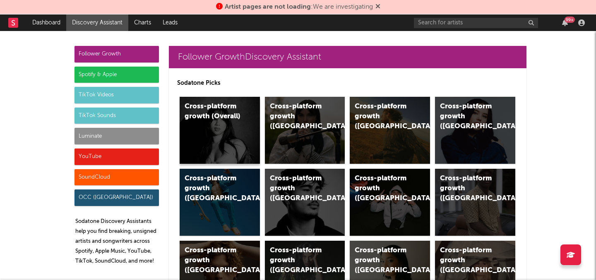
click at [203, 113] on div "Cross-platform growth (Overall)" at bounding box center [213, 112] width 56 height 20
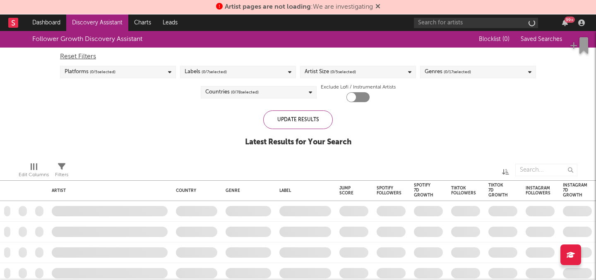
checkbox input "true"
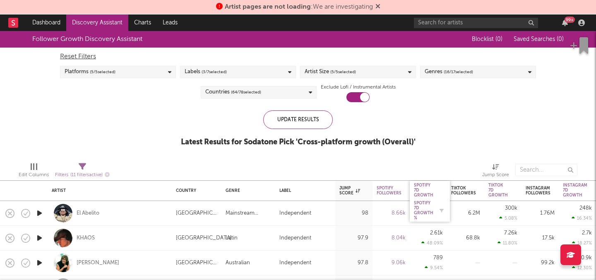
click at [425, 206] on div "Spotify 7D Growth %" at bounding box center [423, 211] width 19 height 20
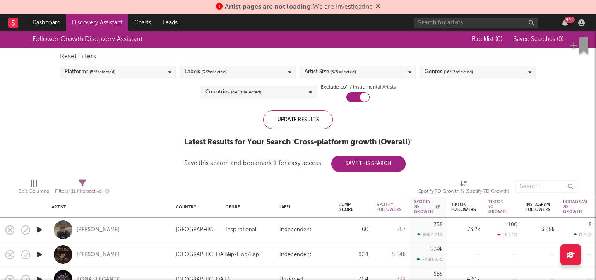
click at [43, 229] on icon "button" at bounding box center [39, 230] width 9 height 10
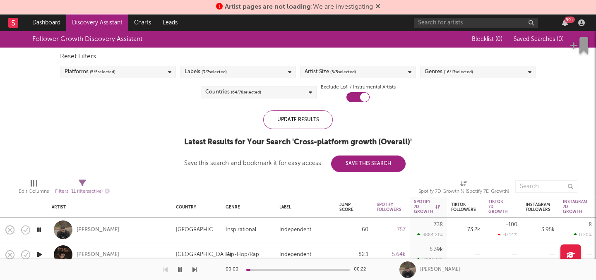
click at [43, 229] on icon "button" at bounding box center [39, 230] width 8 height 10
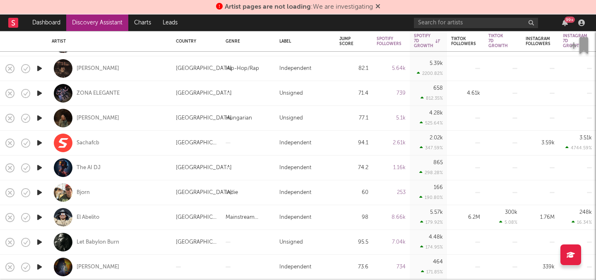
click at [116, 24] on link "Discovery Assistant" at bounding box center [97, 22] width 62 height 17
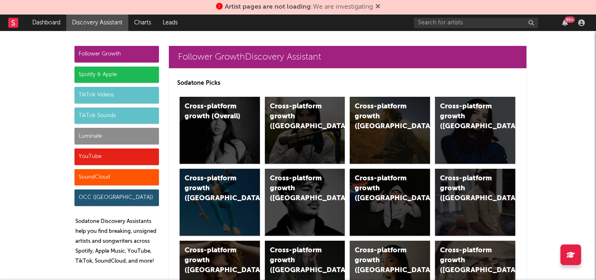
click at [127, 142] on div "Luminate" at bounding box center [116, 136] width 84 height 17
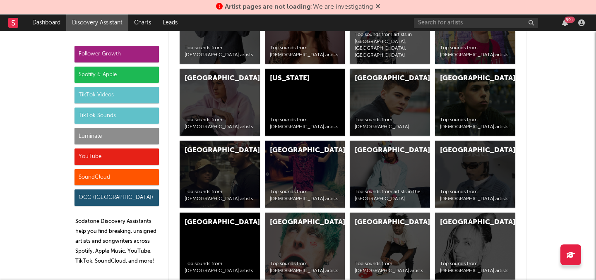
scroll to position [3571, 0]
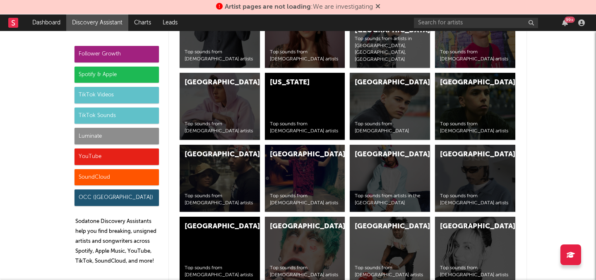
click at [126, 74] on div "Spotify & Apple" at bounding box center [116, 75] width 84 height 17
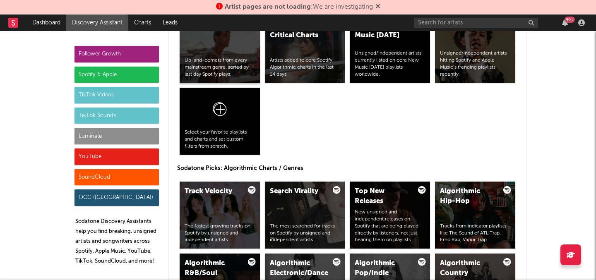
scroll to position [943, 0]
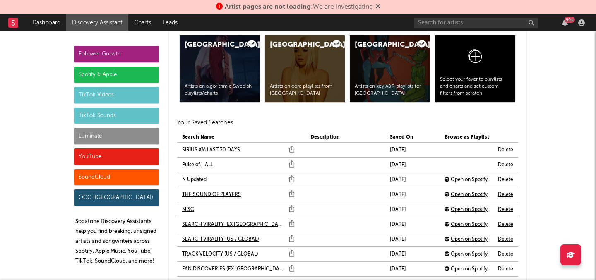
click at [138, 139] on div "Luminate" at bounding box center [116, 136] width 84 height 17
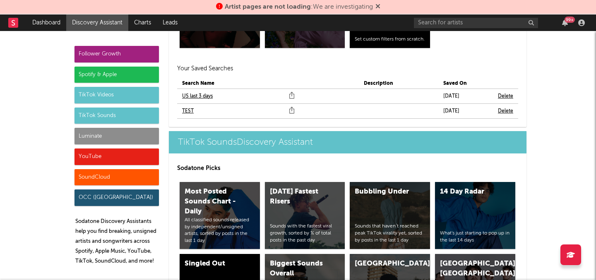
scroll to position [3942, 0]
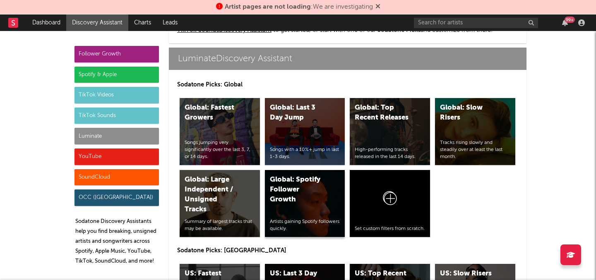
click at [312, 175] on div "Global: Spotify Follower Growth" at bounding box center [298, 190] width 56 height 30
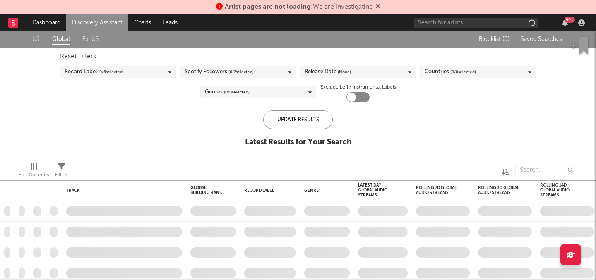
checkbox input "true"
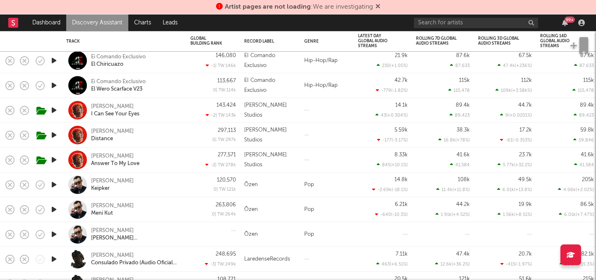
click at [55, 207] on icon "button" at bounding box center [54, 209] width 9 height 10
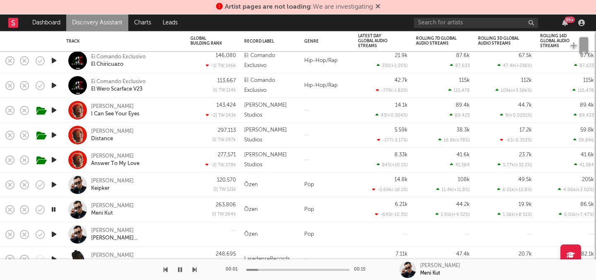
click at [55, 207] on icon "button" at bounding box center [54, 209] width 8 height 10
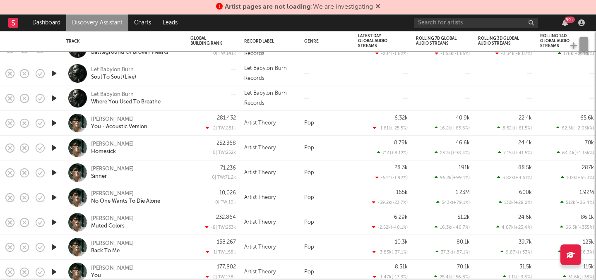
click at [55, 173] on icon "button" at bounding box center [54, 173] width 9 height 10
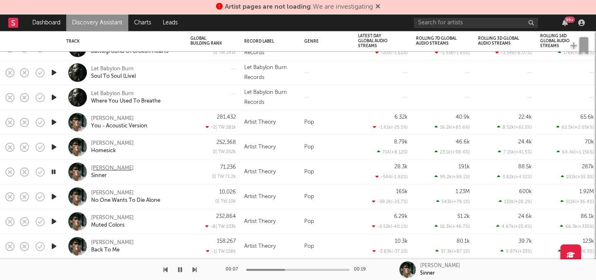
click at [113, 167] on div "[PERSON_NAME]" at bounding box center [112, 168] width 43 height 7
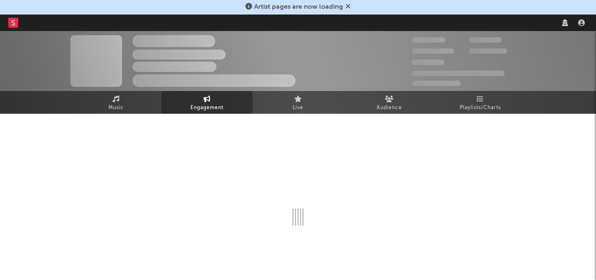
click at [434, 7] on div "Artist pages are now loading" at bounding box center [298, 7] width 596 height 14
select select "1w"
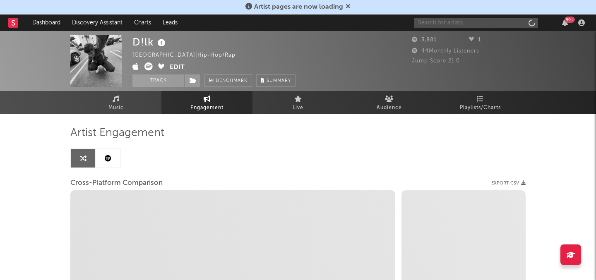
click at [434, 18] on input "text" at bounding box center [476, 23] width 124 height 10
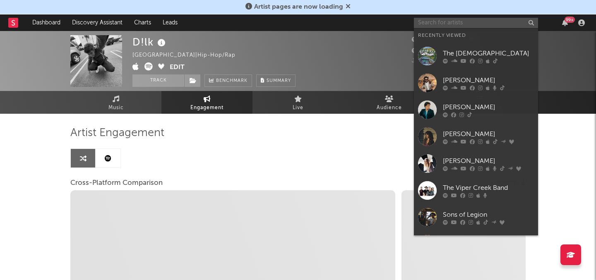
type input "a"
select select "1m"
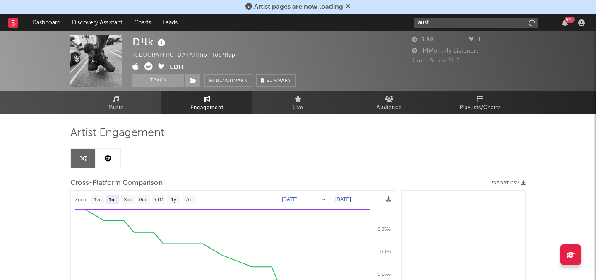
type input "austi"
select select "1m"
type input "austin snell"
click at [445, 37] on div "Austin Snell" at bounding box center [488, 39] width 91 height 10
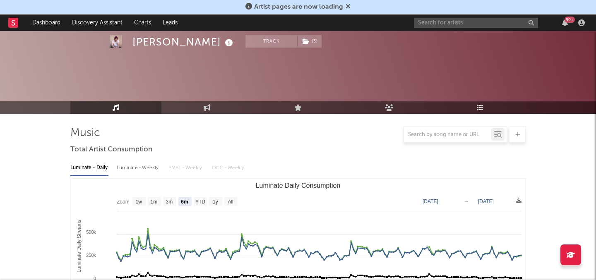
select select "6m"
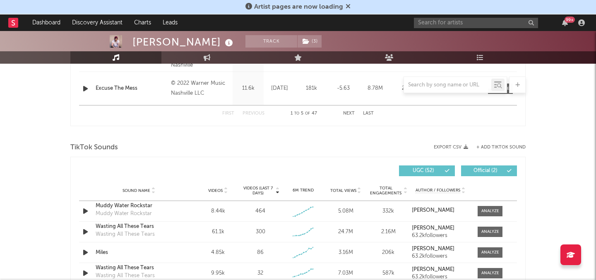
scroll to position [494, 0]
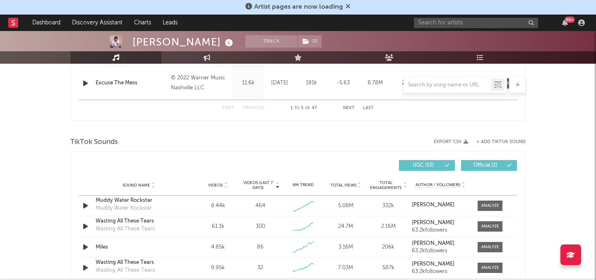
click at [219, 184] on span "Videos" at bounding box center [215, 185] width 14 height 5
click at [263, 177] on div "Sound Name Videos Videos (last 7 days) Weekly Growth % 6M Trend Total Views Tot…" at bounding box center [298, 185] width 438 height 21
click at [263, 182] on span "Videos (last 7 days)" at bounding box center [258, 185] width 34 height 10
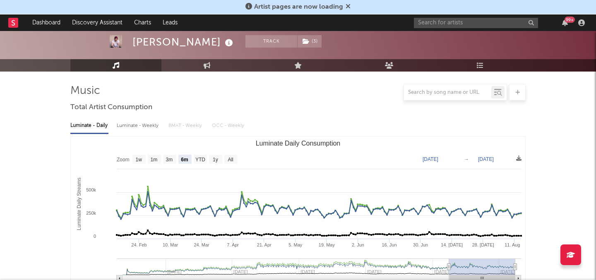
scroll to position [0, 0]
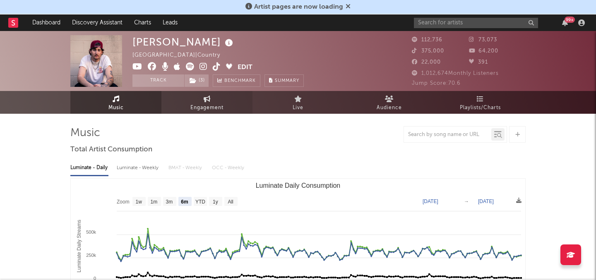
click at [205, 108] on span "Engagement" at bounding box center [206, 108] width 33 height 10
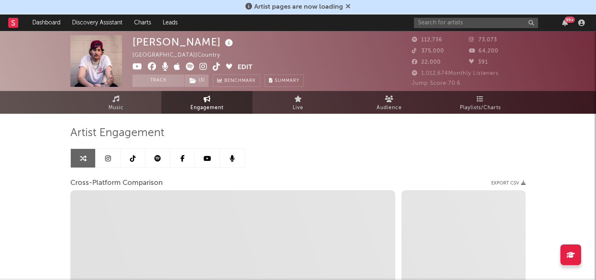
select select "1w"
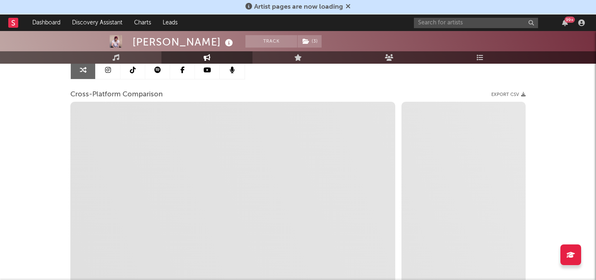
scroll to position [88, 0]
select select "1m"
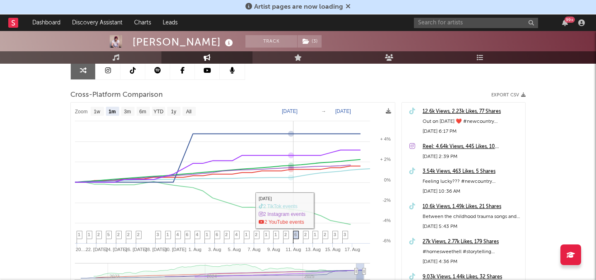
click at [295, 234] on span "6" at bounding box center [295, 234] width 2 height 5
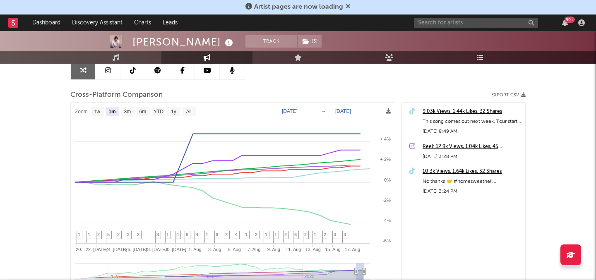
scroll to position [0, 0]
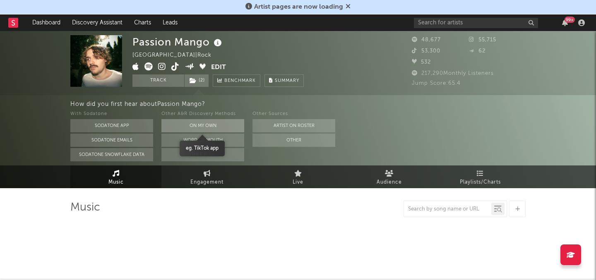
click at [229, 127] on button "On My Own" at bounding box center [202, 125] width 83 height 13
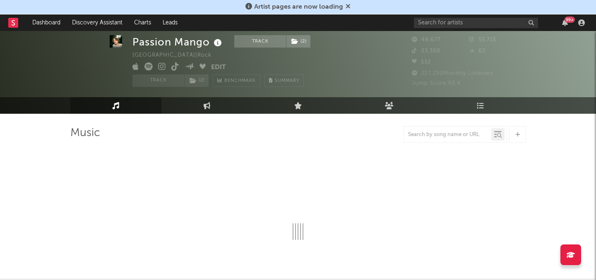
select select "6m"
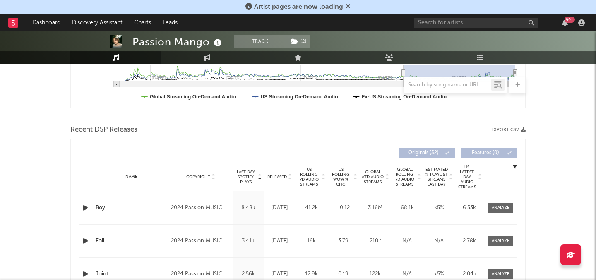
scroll to position [235, 0]
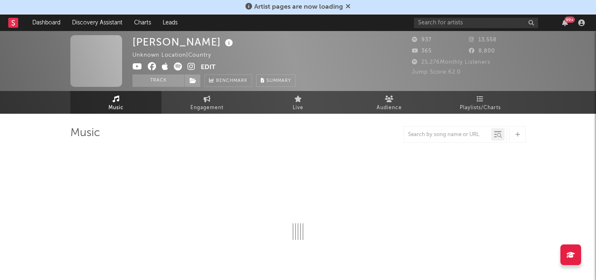
select select "1w"
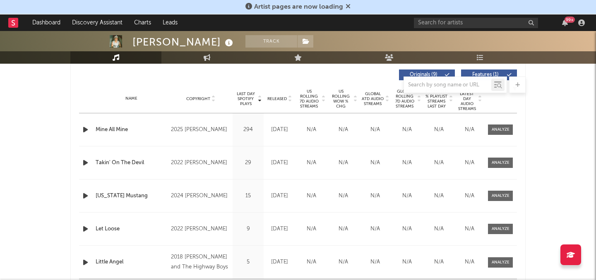
scroll to position [313, 0]
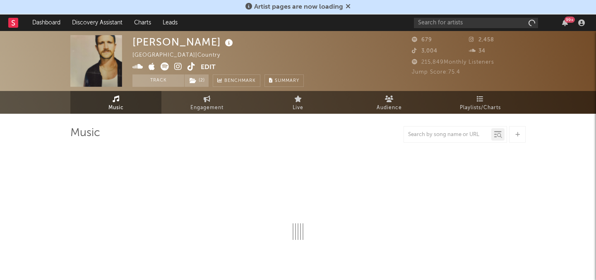
select select "6m"
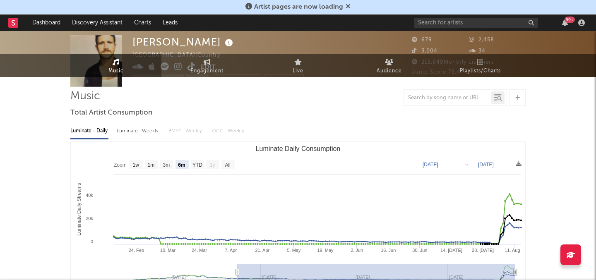
scroll to position [44, 0]
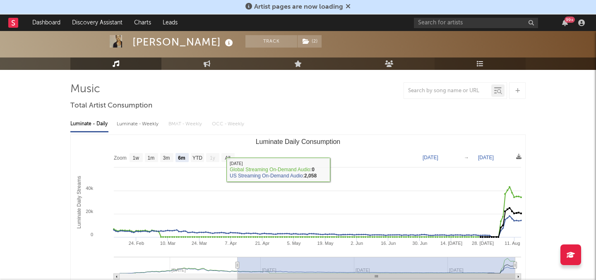
click at [479, 60] on link "Playlists/Charts" at bounding box center [479, 64] width 91 height 12
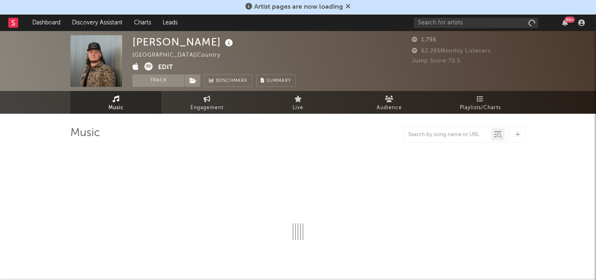
select select "6m"
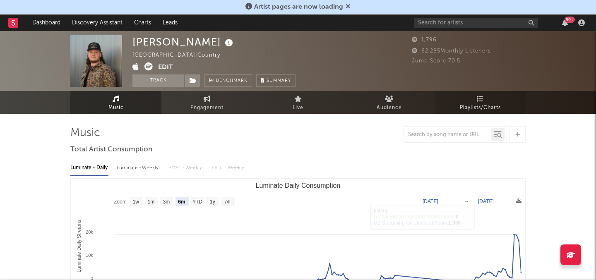
click at [489, 95] on link "Playlists/Charts" at bounding box center [479, 102] width 91 height 23
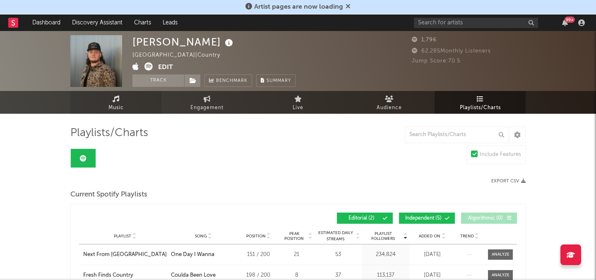
click at [113, 109] on span "Music" at bounding box center [115, 108] width 15 height 10
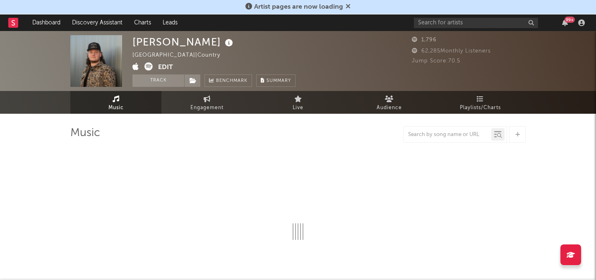
select select "6m"
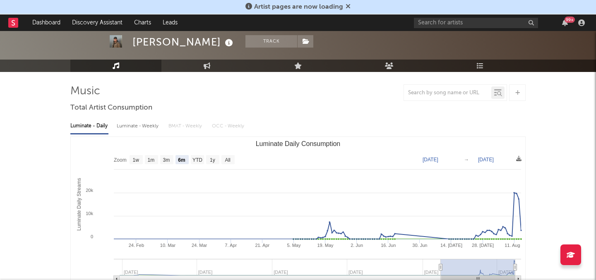
scroll to position [50, 0]
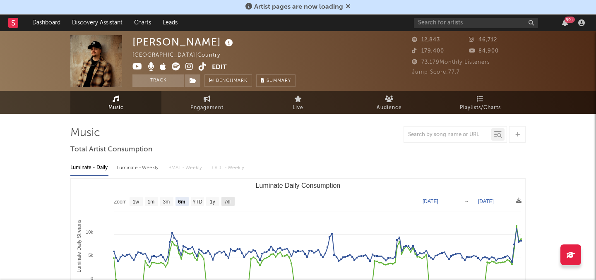
click at [226, 199] on text "All" at bounding box center [227, 202] width 5 height 6
select select "All"
type input "[DATE]"
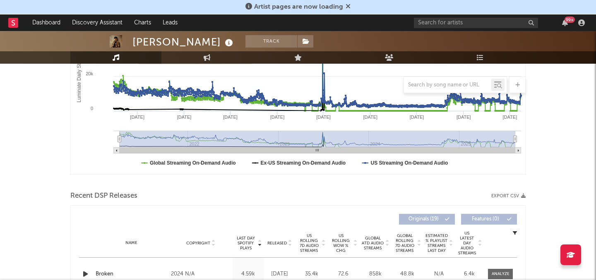
scroll to position [154, 0]
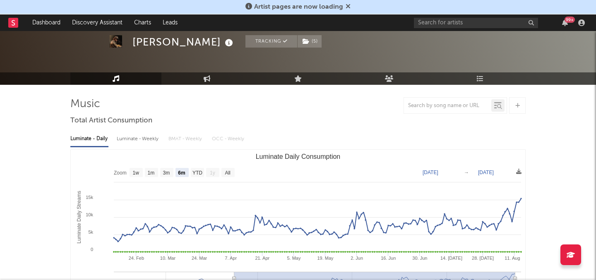
scroll to position [37, 0]
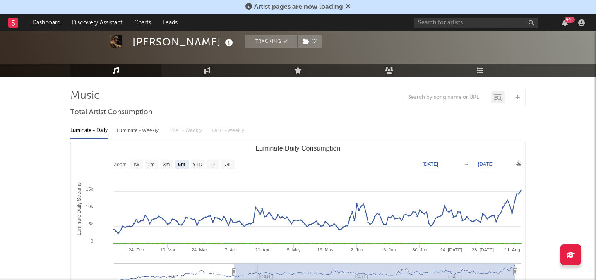
click at [234, 161] on rect "Luminate Daily Consumption" at bounding box center [227, 164] width 13 height 9
select select "All"
type input "2024-12-02"
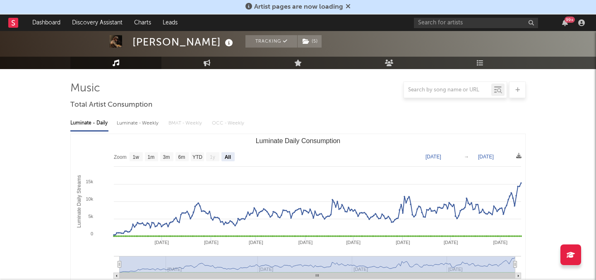
scroll to position [0, 0]
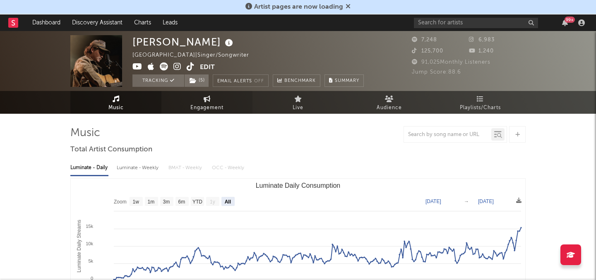
click at [209, 102] on icon at bounding box center [207, 99] width 7 height 7
select select "1w"
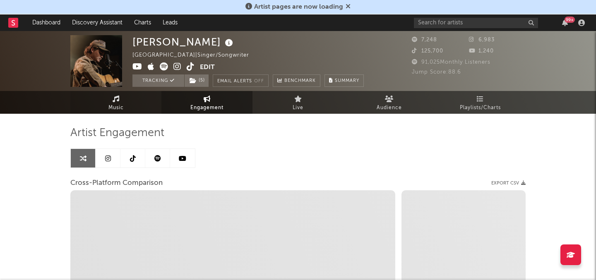
click at [141, 98] on link "Music" at bounding box center [115, 102] width 91 height 23
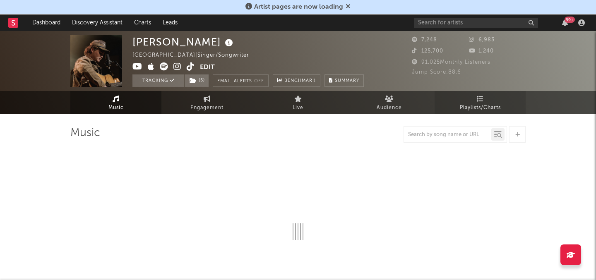
click at [474, 99] on link "Playlists/Charts" at bounding box center [479, 102] width 91 height 23
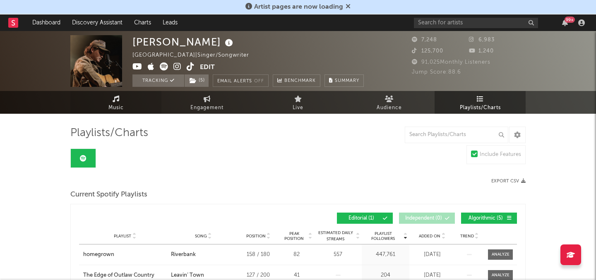
click at [114, 108] on span "Music" at bounding box center [115, 108] width 15 height 10
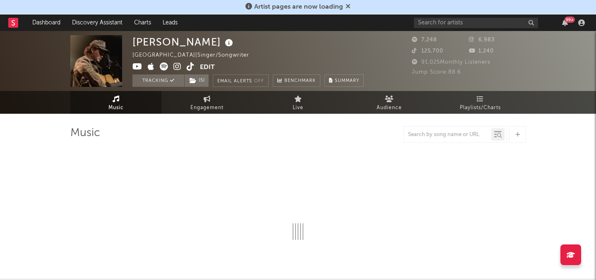
select select "6m"
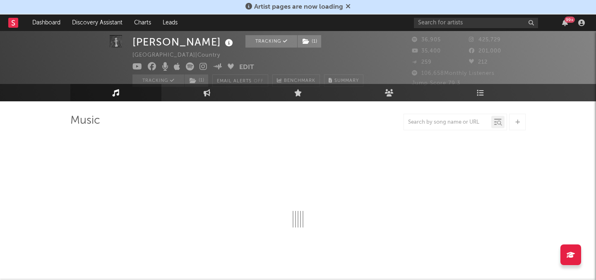
select select "6m"
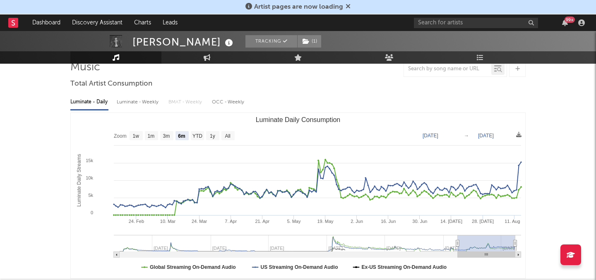
scroll to position [67, 0]
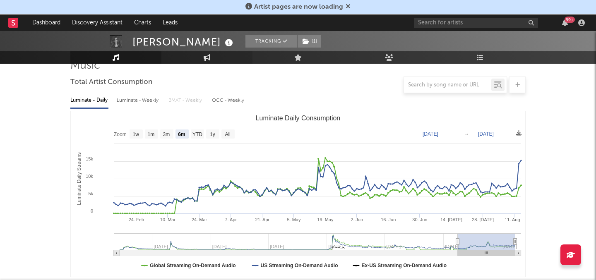
click at [200, 57] on link "Engagement" at bounding box center [206, 57] width 91 height 12
select select "1w"
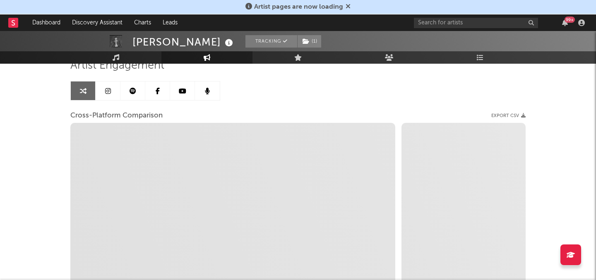
select select "1m"
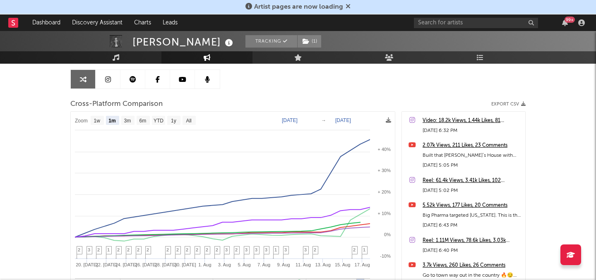
scroll to position [80, 0]
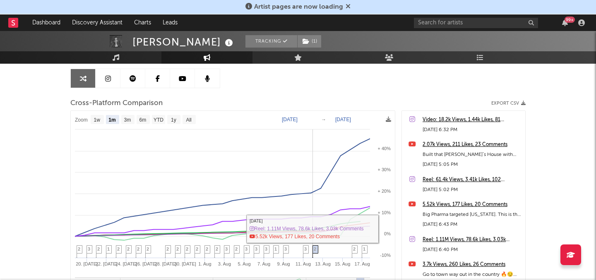
click at [314, 249] on span "2" at bounding box center [315, 249] width 2 height 5
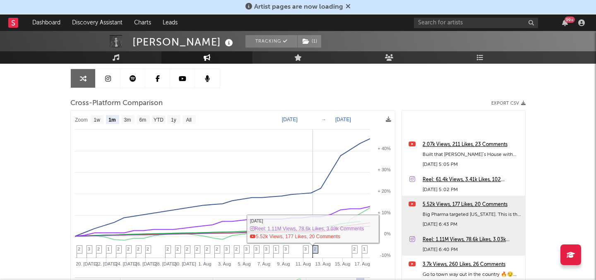
scroll to position [85, 0]
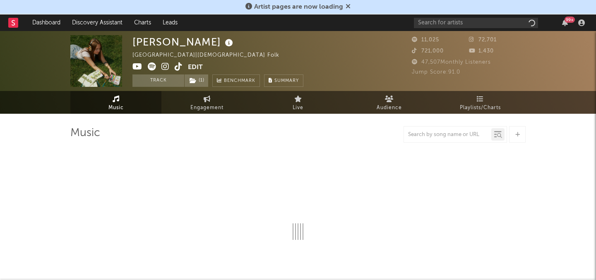
select select "1w"
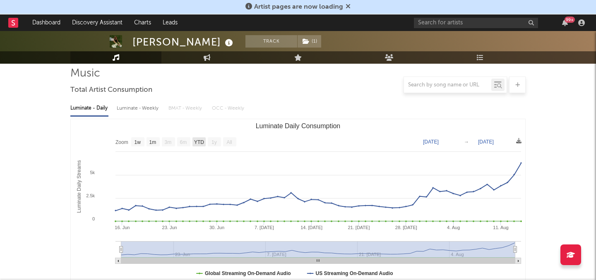
scroll to position [242, 0]
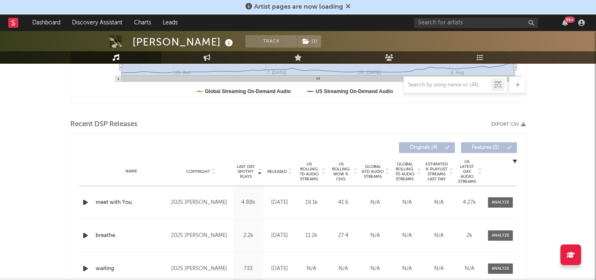
click at [304, 172] on span "US Rolling 7D Audio Streams" at bounding box center [308, 172] width 23 height 20
click at [238, 168] on span "Last Day Spotify Plays" at bounding box center [246, 171] width 22 height 15
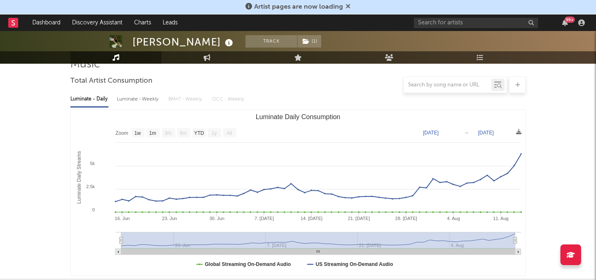
scroll to position [0, 0]
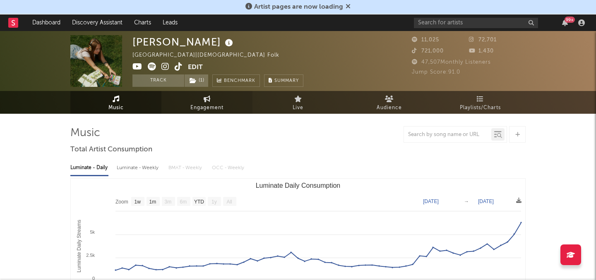
click at [199, 105] on span "Engagement" at bounding box center [206, 108] width 33 height 10
select select "1w"
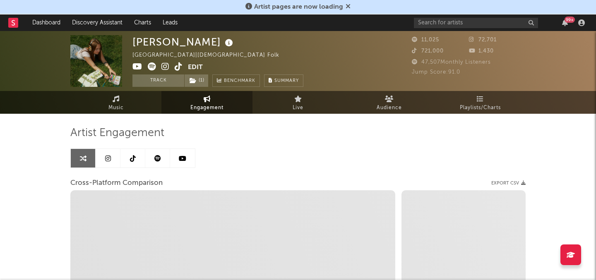
select select "1m"
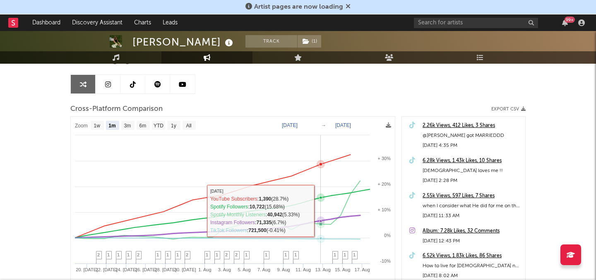
scroll to position [80, 0]
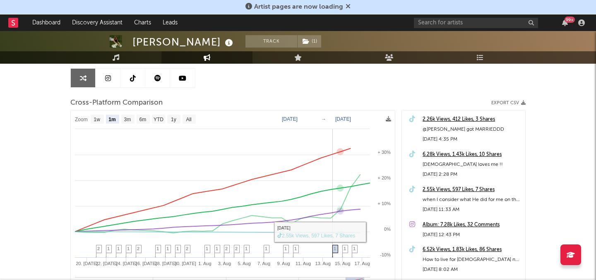
click at [335, 250] on span "1" at bounding box center [334, 248] width 2 height 5
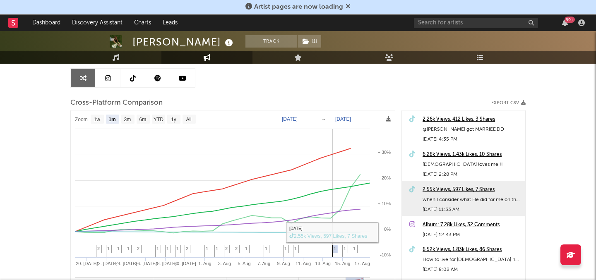
scroll to position [70, 0]
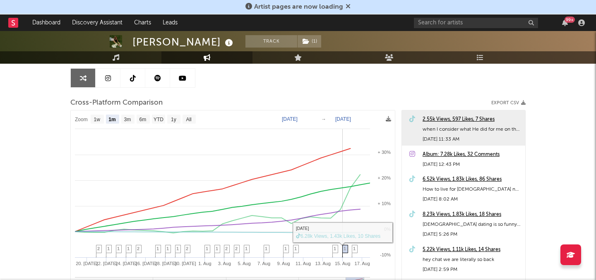
click at [344, 250] on span "1" at bounding box center [344, 248] width 2 height 5
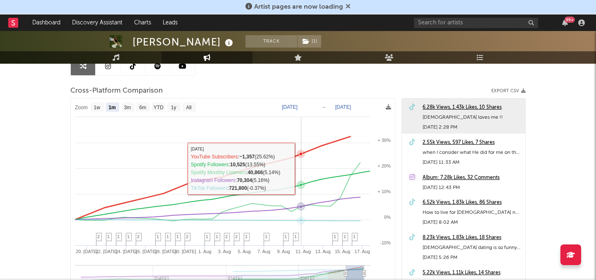
scroll to position [93, 0]
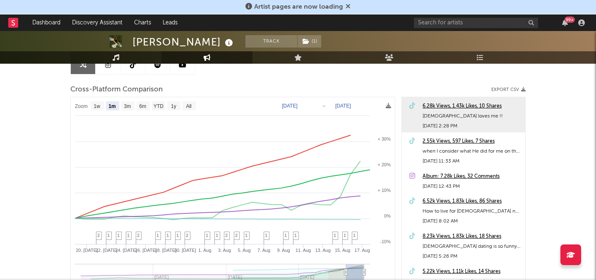
click at [107, 57] on link "Music" at bounding box center [115, 57] width 91 height 12
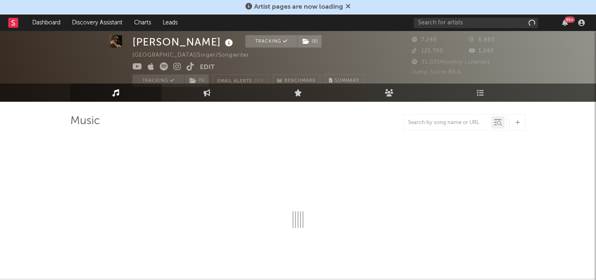
select select "6m"
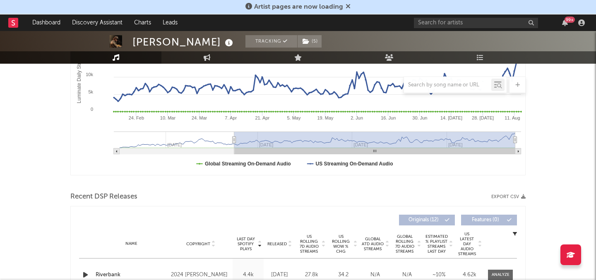
scroll to position [177, 0]
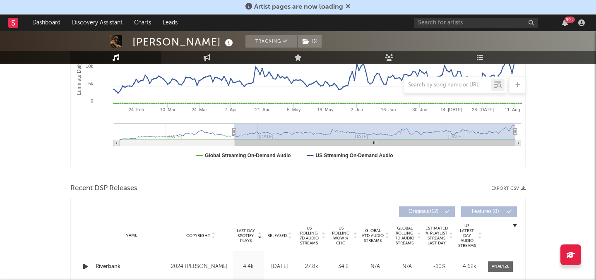
click at [311, 227] on span "US Rolling 7D Audio Streams" at bounding box center [308, 236] width 23 height 20
click at [310, 233] on span "US Rolling 7D Audio Streams" at bounding box center [308, 236] width 23 height 20
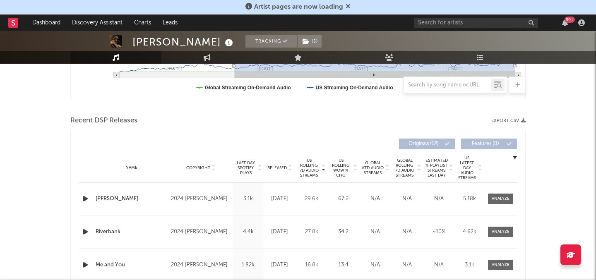
scroll to position [248, 0]
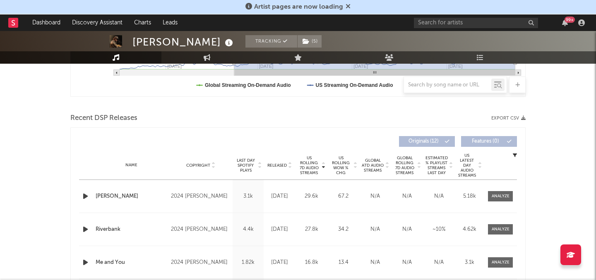
click at [346, 166] on span "US Rolling WoW % Chg" at bounding box center [340, 166] width 23 height 20
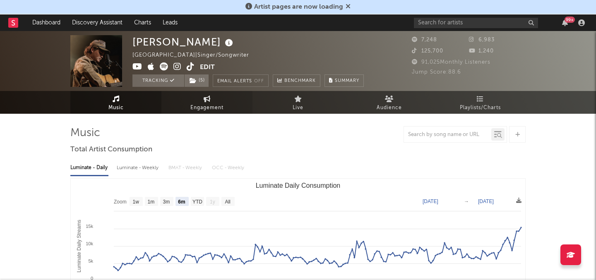
click at [199, 104] on span "Engagement" at bounding box center [206, 108] width 33 height 10
select select "1w"
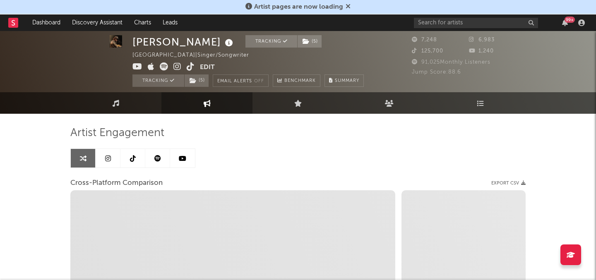
scroll to position [5, 0]
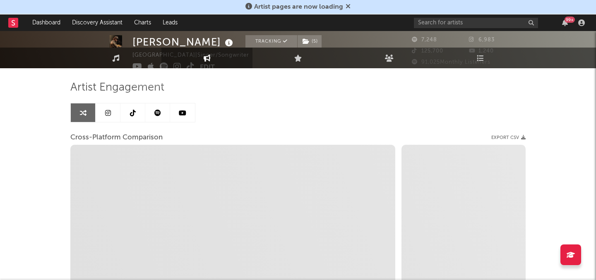
select select "1m"
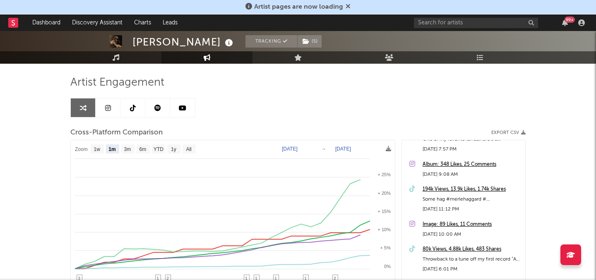
scroll to position [0, 0]
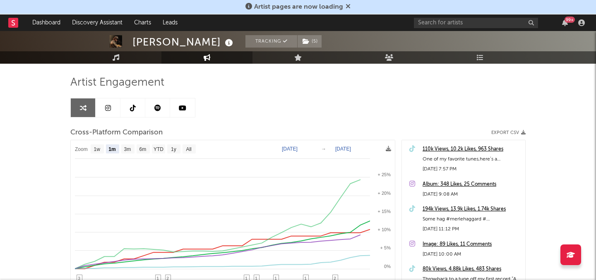
click at [158, 105] on icon at bounding box center [157, 108] width 7 height 7
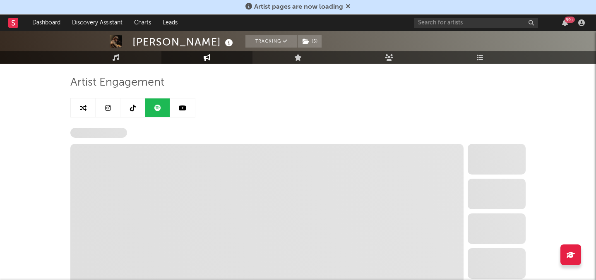
select select "6m"
select select "1w"
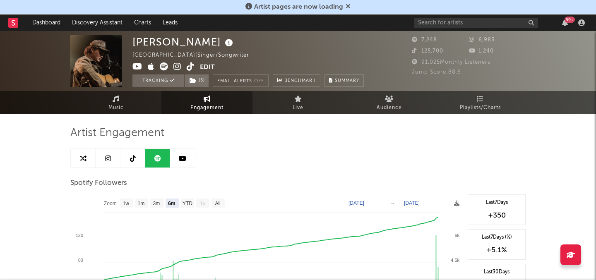
click at [192, 66] on icon at bounding box center [191, 66] width 8 height 8
click at [125, 154] on link at bounding box center [132, 158] width 25 height 19
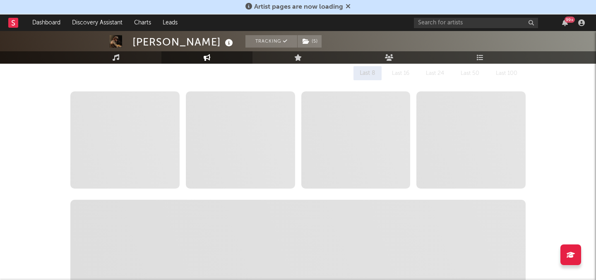
select select "6m"
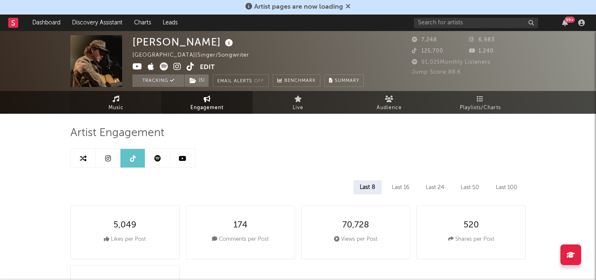
click at [125, 107] on link "Music" at bounding box center [115, 102] width 91 height 23
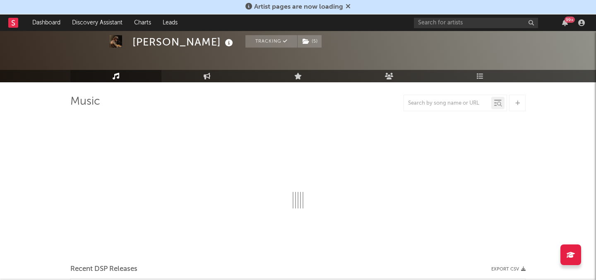
scroll to position [40, 0]
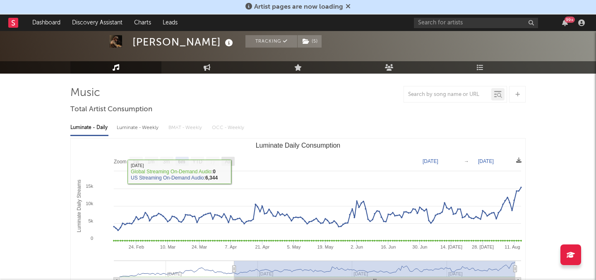
click at [227, 158] on rect "Luminate Daily Consumption" at bounding box center [227, 161] width 13 height 9
select select "All"
type input "[DATE]"
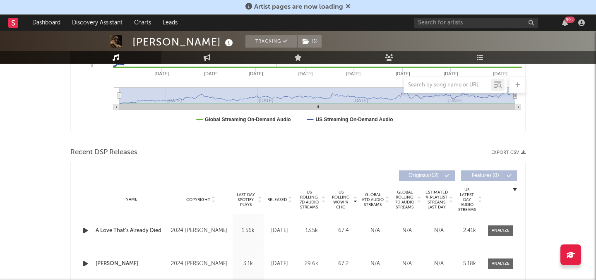
scroll to position [223, 0]
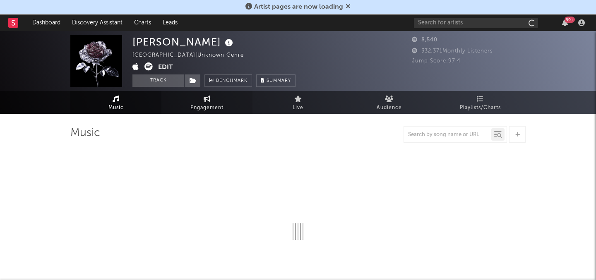
select select "1w"
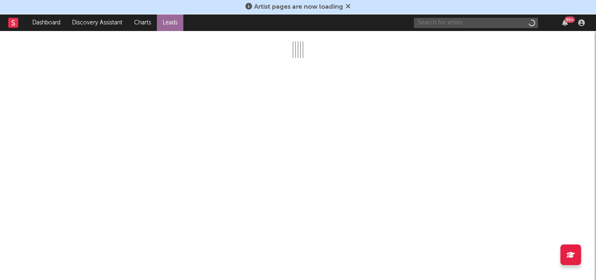
click at [448, 28] on input "text" at bounding box center [476, 23] width 124 height 10
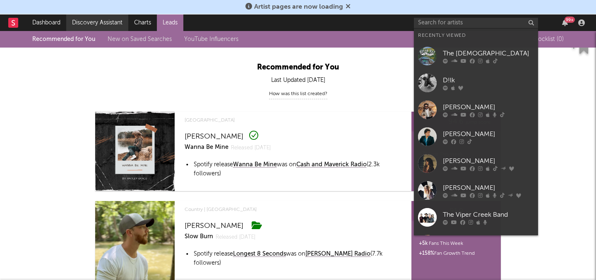
click at [98, 27] on link "Discovery Assistant" at bounding box center [97, 22] width 62 height 17
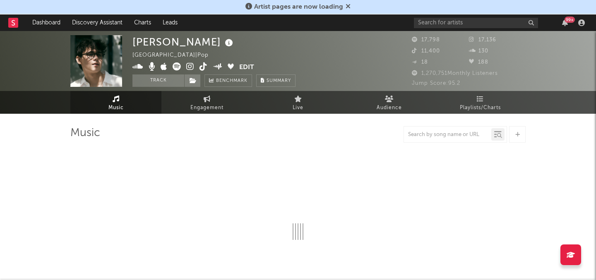
select select "6m"
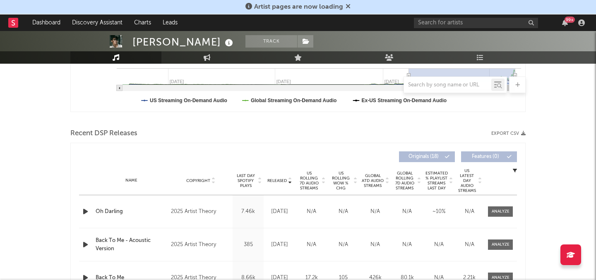
scroll to position [232, 0]
click at [302, 182] on span "US Rolling 7D Audio Streams" at bounding box center [308, 181] width 23 height 20
